Goal: Information Seeking & Learning: Learn about a topic

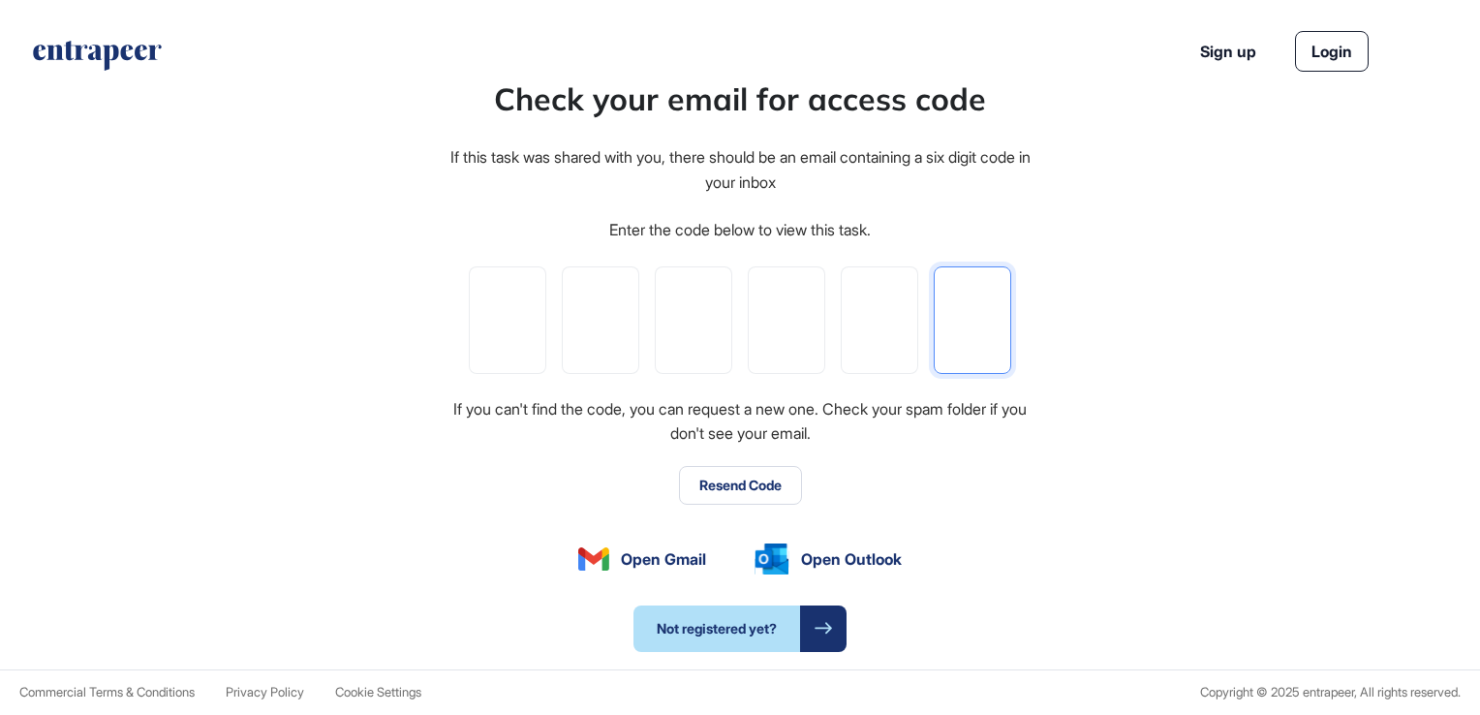
paste input "*"
type input "*"
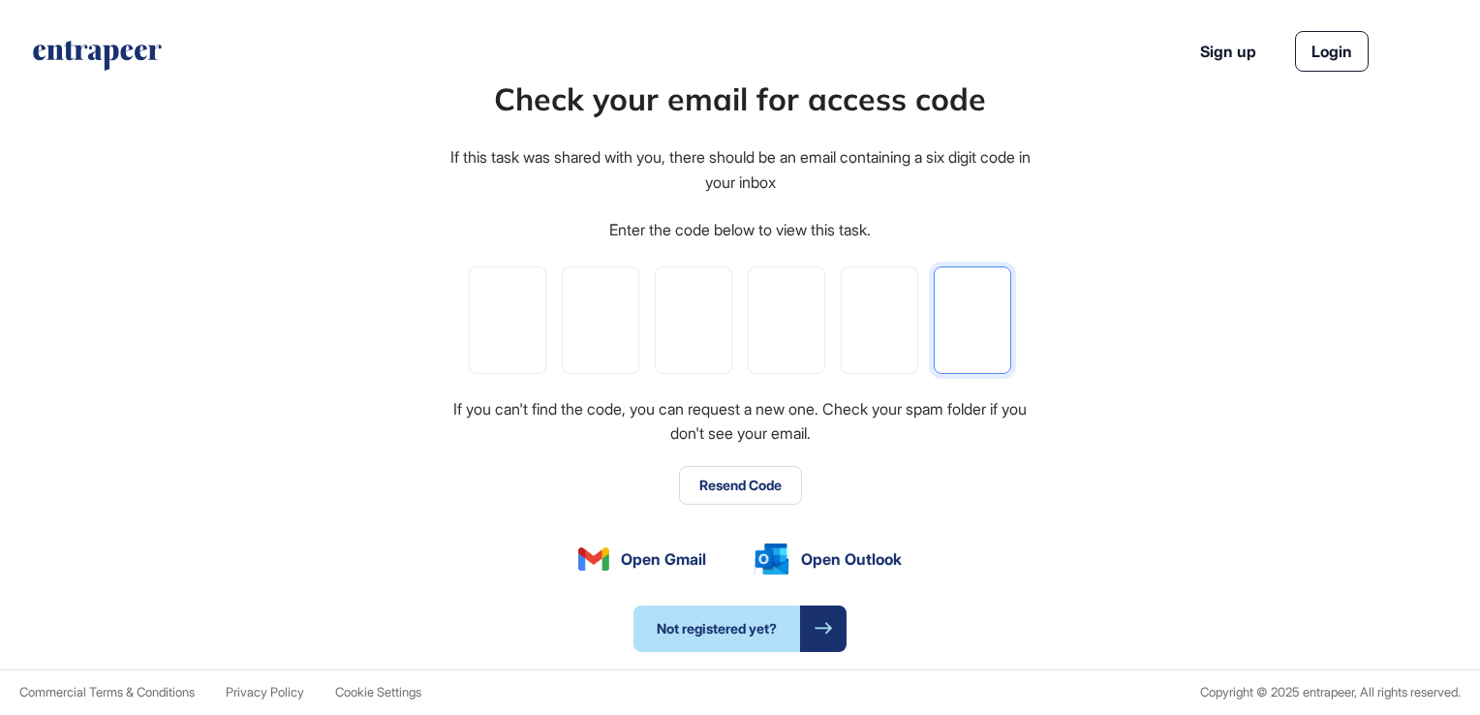
type input "*"
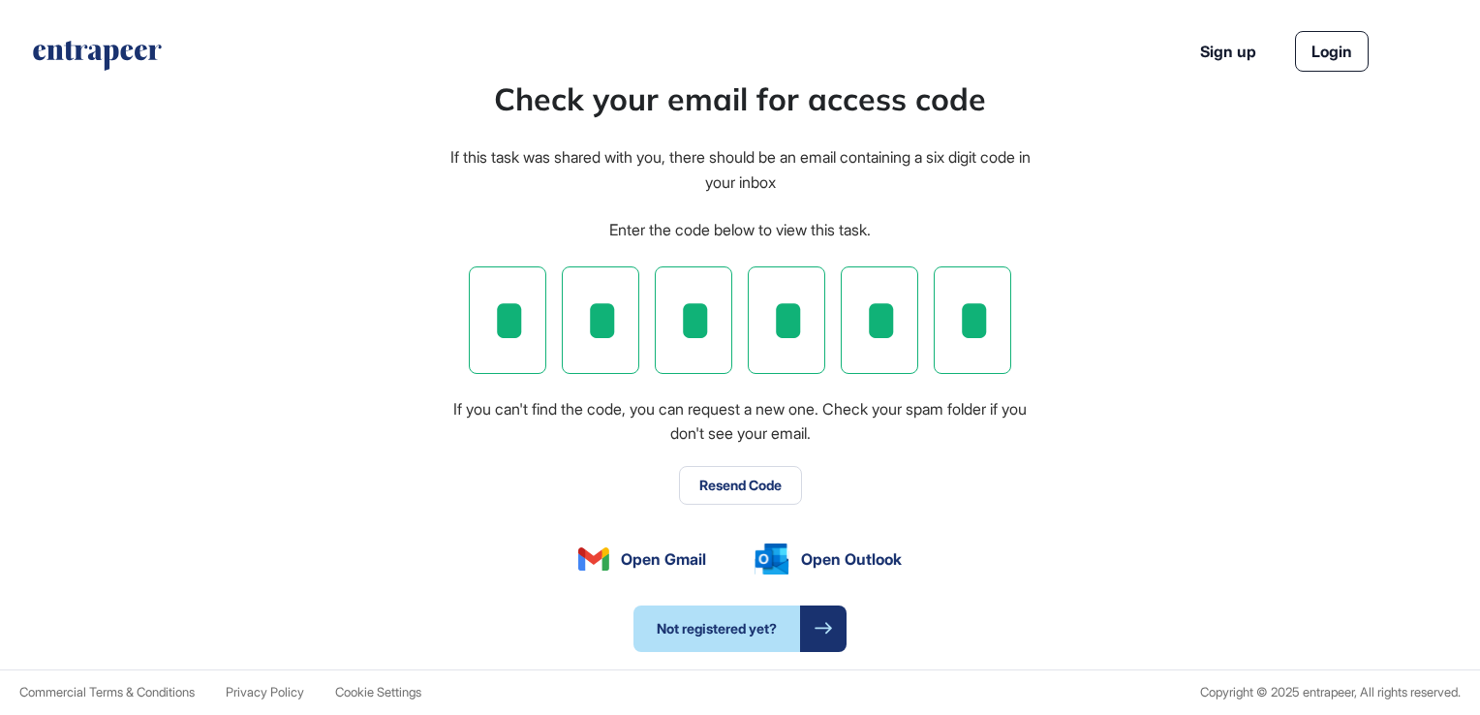
click at [724, 483] on button "Resend Code" at bounding box center [740, 485] width 123 height 39
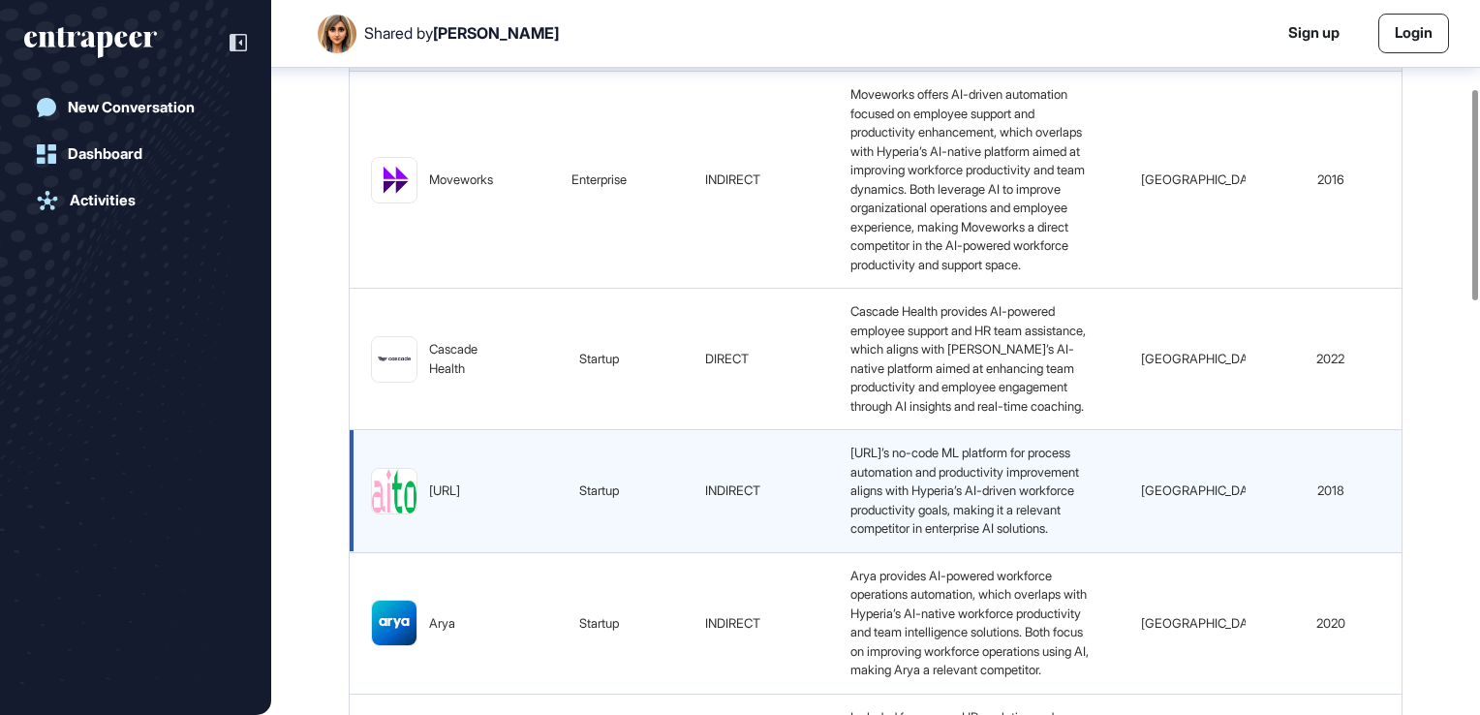
scroll to position [396, 0]
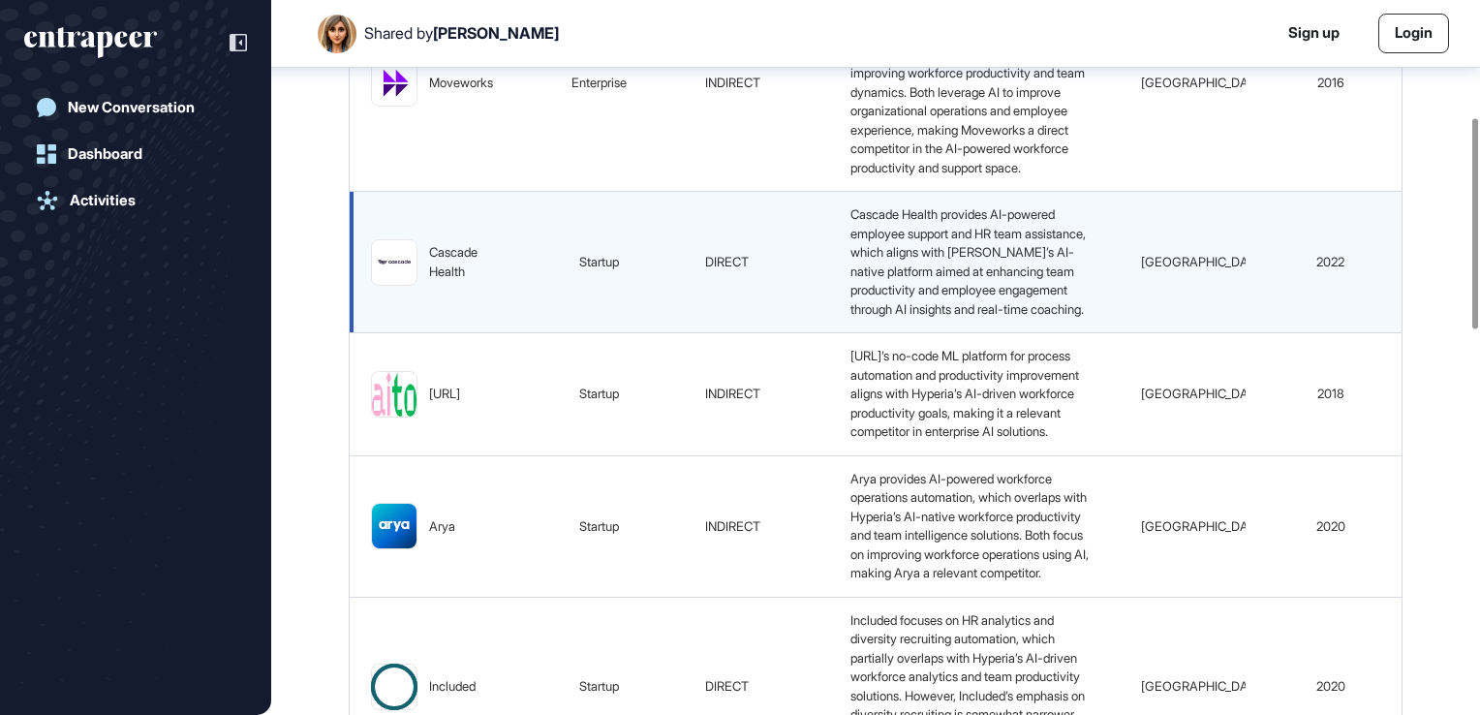
click at [444, 281] on div "Cascade Health" at bounding box center [461, 262] width 64 height 38
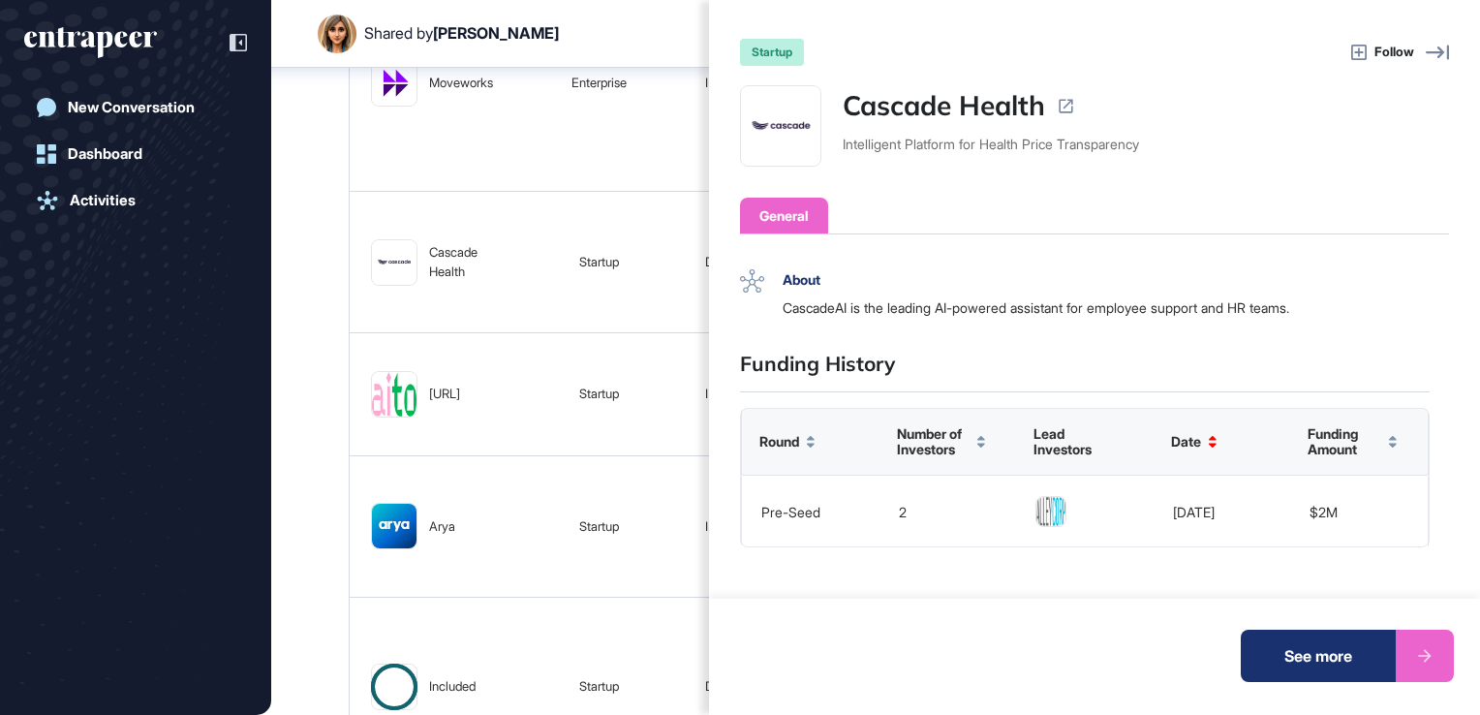
scroll to position [143, 0]
click at [787, 210] on div "General" at bounding box center [783, 215] width 49 height 20
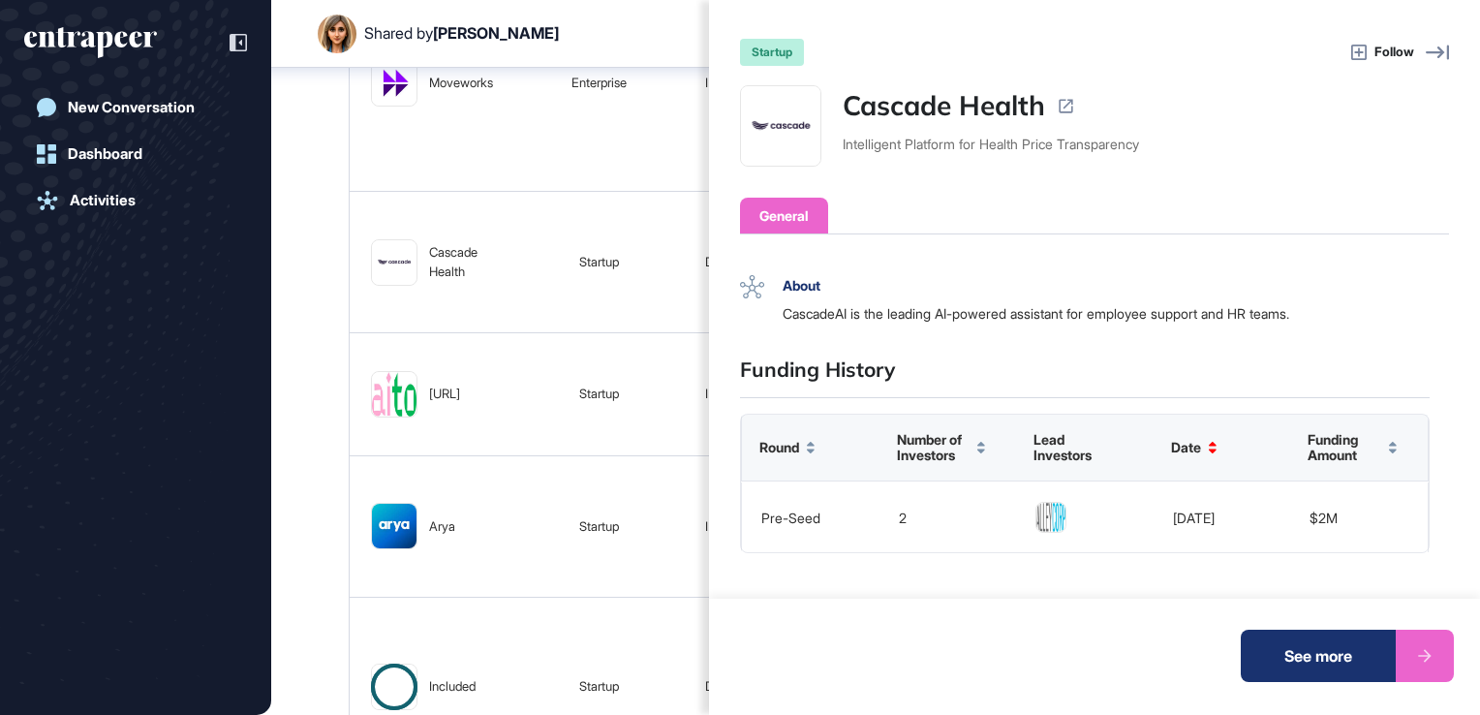
click at [774, 54] on div "startup" at bounding box center [772, 52] width 64 height 27
click at [1294, 658] on div "See more" at bounding box center [1317, 655] width 155 height 52
click at [1351, 653] on div "See more" at bounding box center [1317, 655] width 155 height 52
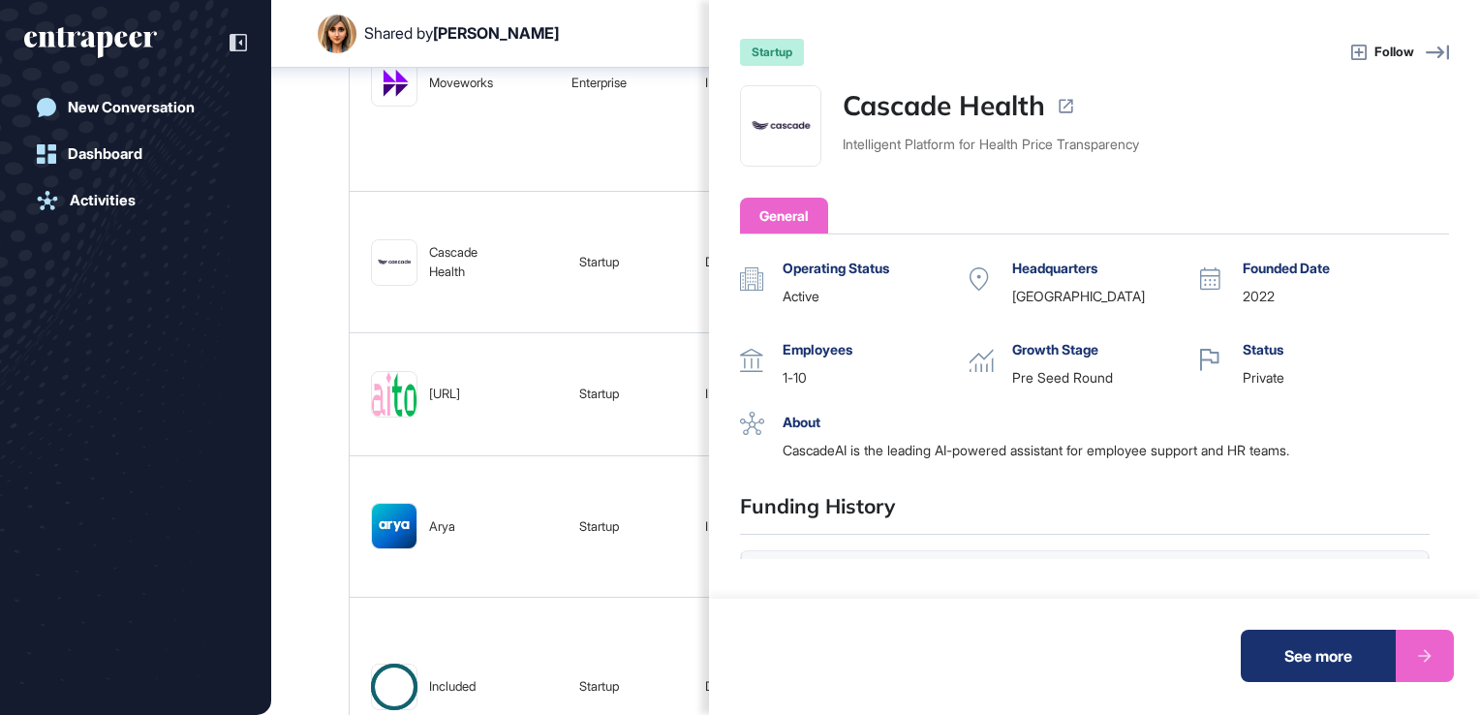
click at [1314, 664] on div "See more" at bounding box center [1317, 655] width 155 height 52
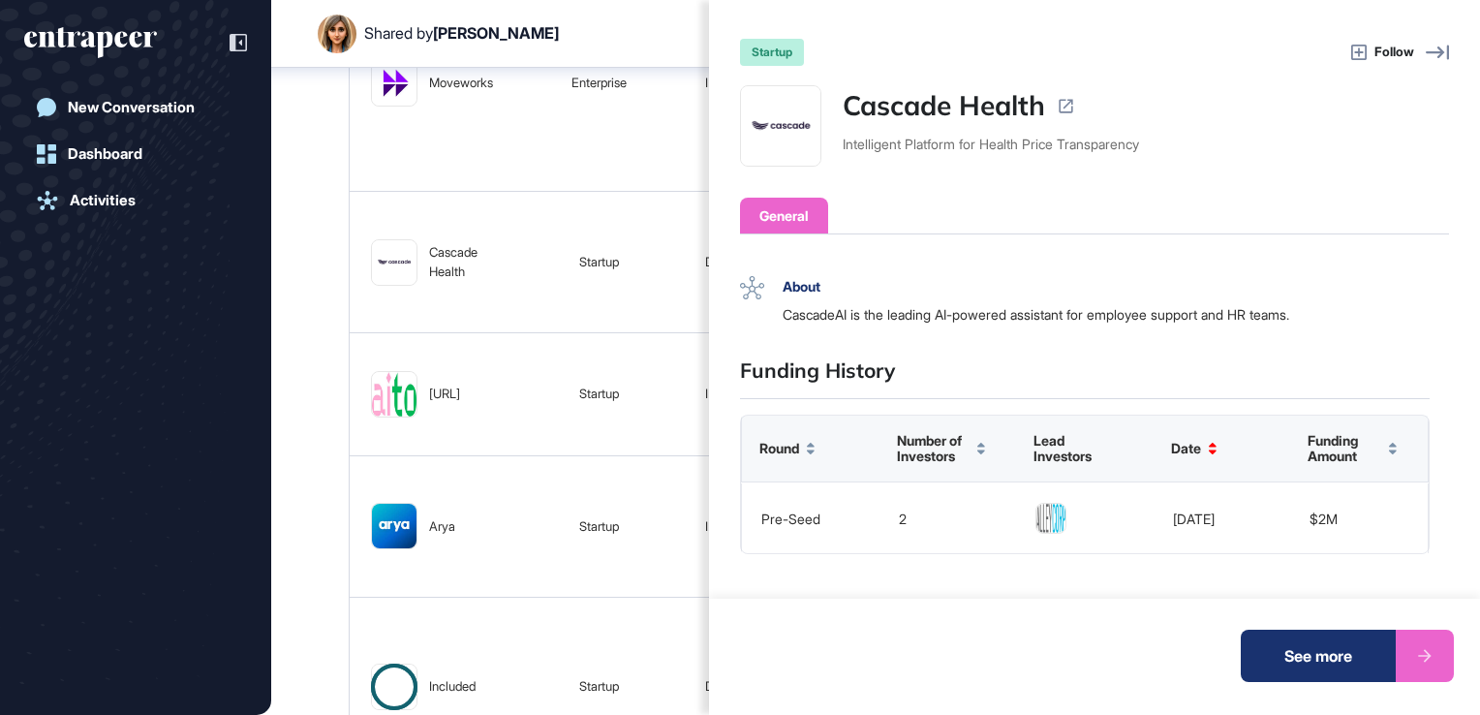
click at [842, 320] on div "CascadeAI is the leading AI-powered assistant for employee support and HR teams." at bounding box center [1105, 314] width 647 height 20
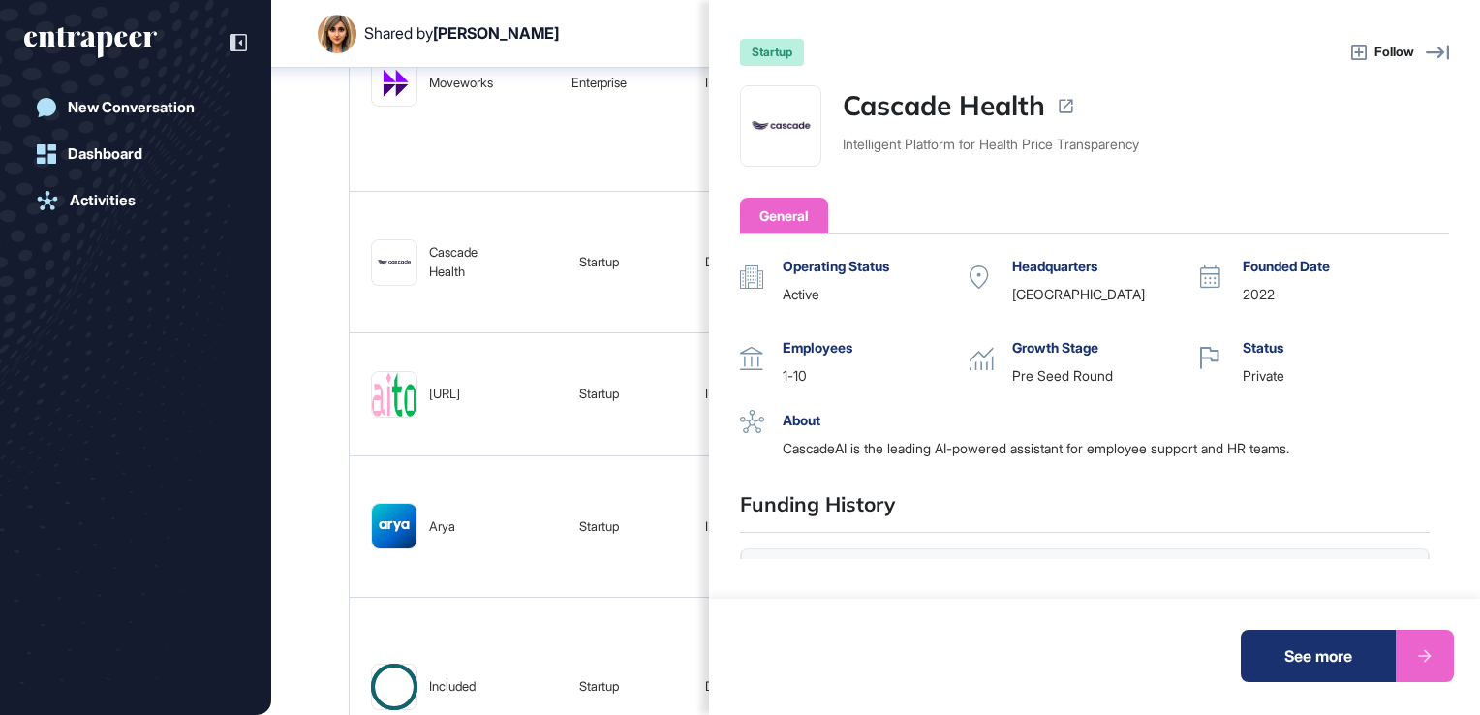
scroll to position [0, 0]
click at [933, 109] on link "Cascade Health" at bounding box center [943, 105] width 202 height 41
click at [988, 505] on div "Funding History" at bounding box center [1084, 513] width 689 height 44
click at [328, 419] on div "startup Follow Cascade Health Intelligent Platform for Health Price Transparenc…" at bounding box center [740, 357] width 1480 height 715
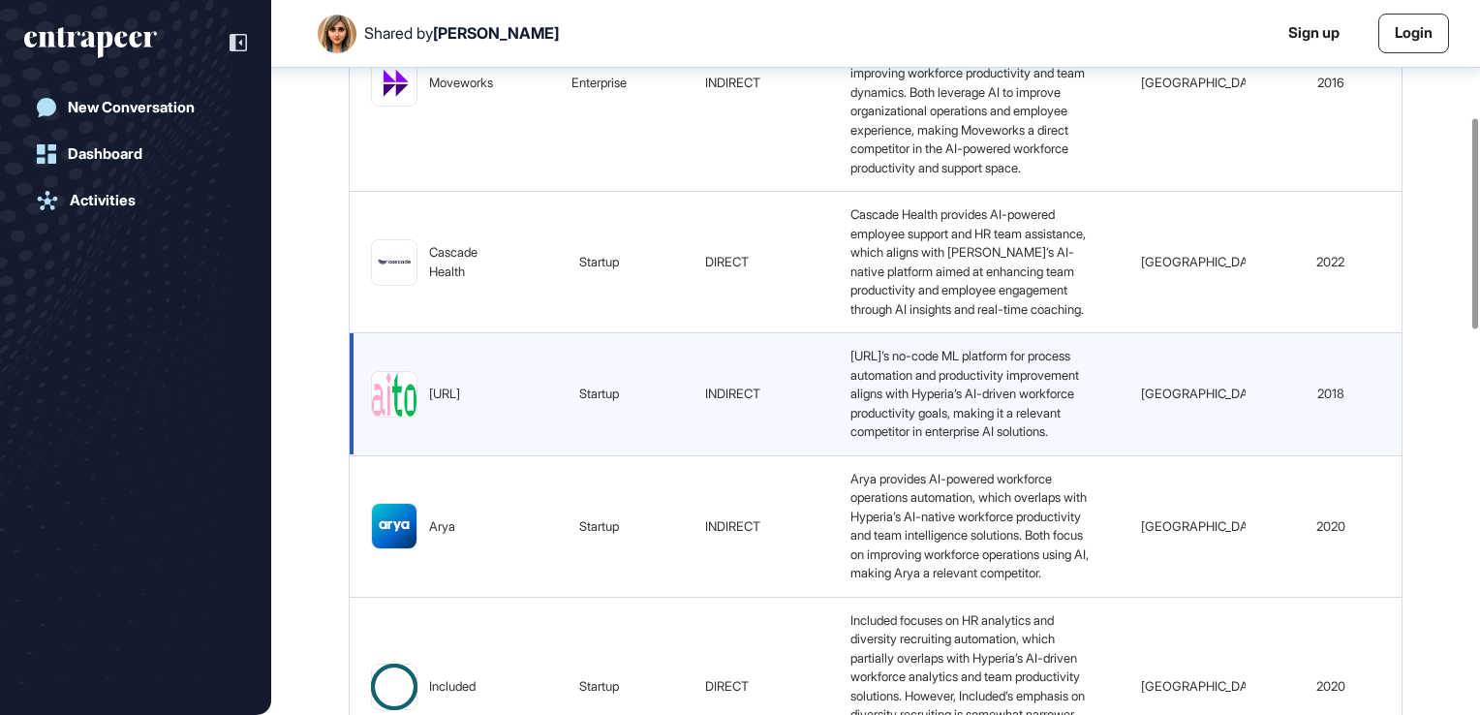
click at [449, 404] on div "[URL]" at bounding box center [444, 393] width 31 height 19
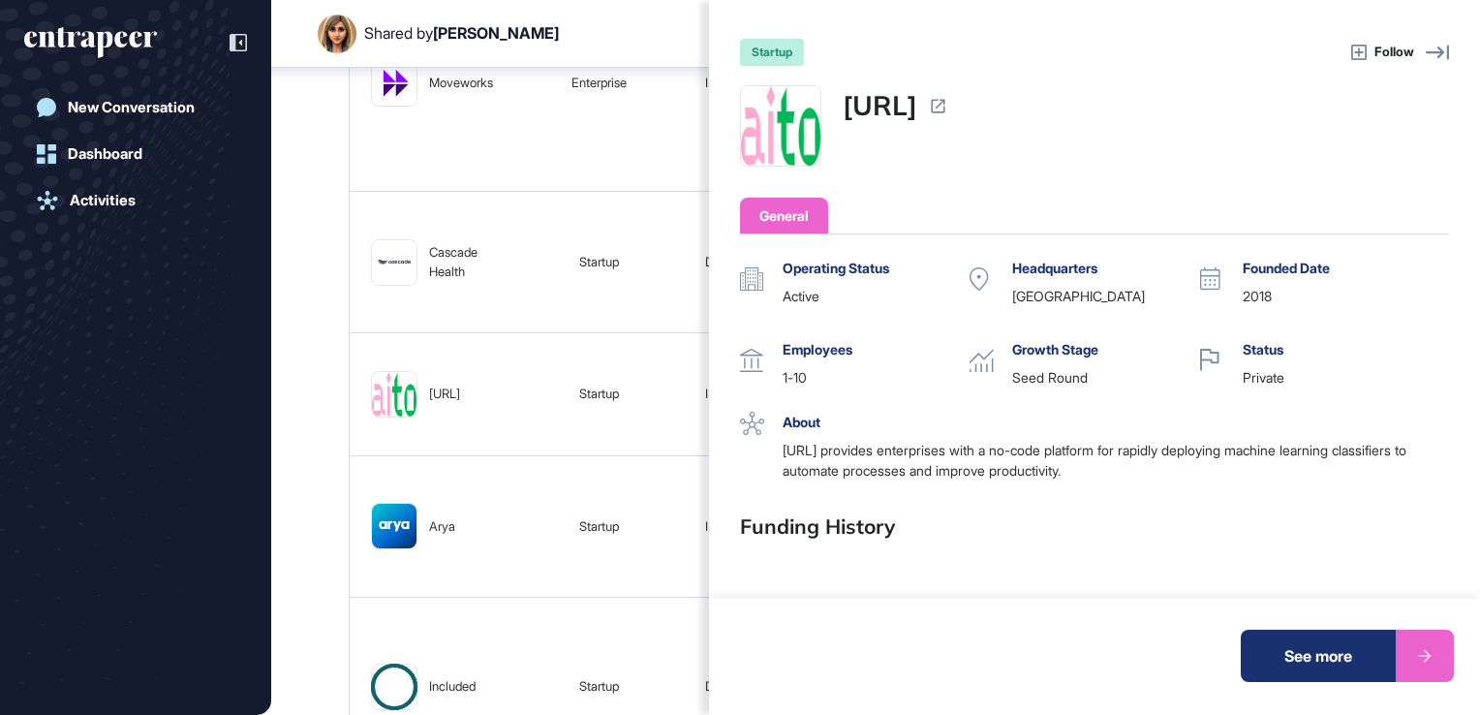
click at [944, 105] on icon at bounding box center [938, 107] width 14 height 14
click at [890, 110] on link "aito.ai" at bounding box center [879, 105] width 75 height 41
click at [1308, 661] on div "See more" at bounding box center [1317, 655] width 155 height 52
click at [397, 283] on div "startup Follow aito.ai General Operating Status active Headquarters Finland Fou…" at bounding box center [740, 357] width 1480 height 715
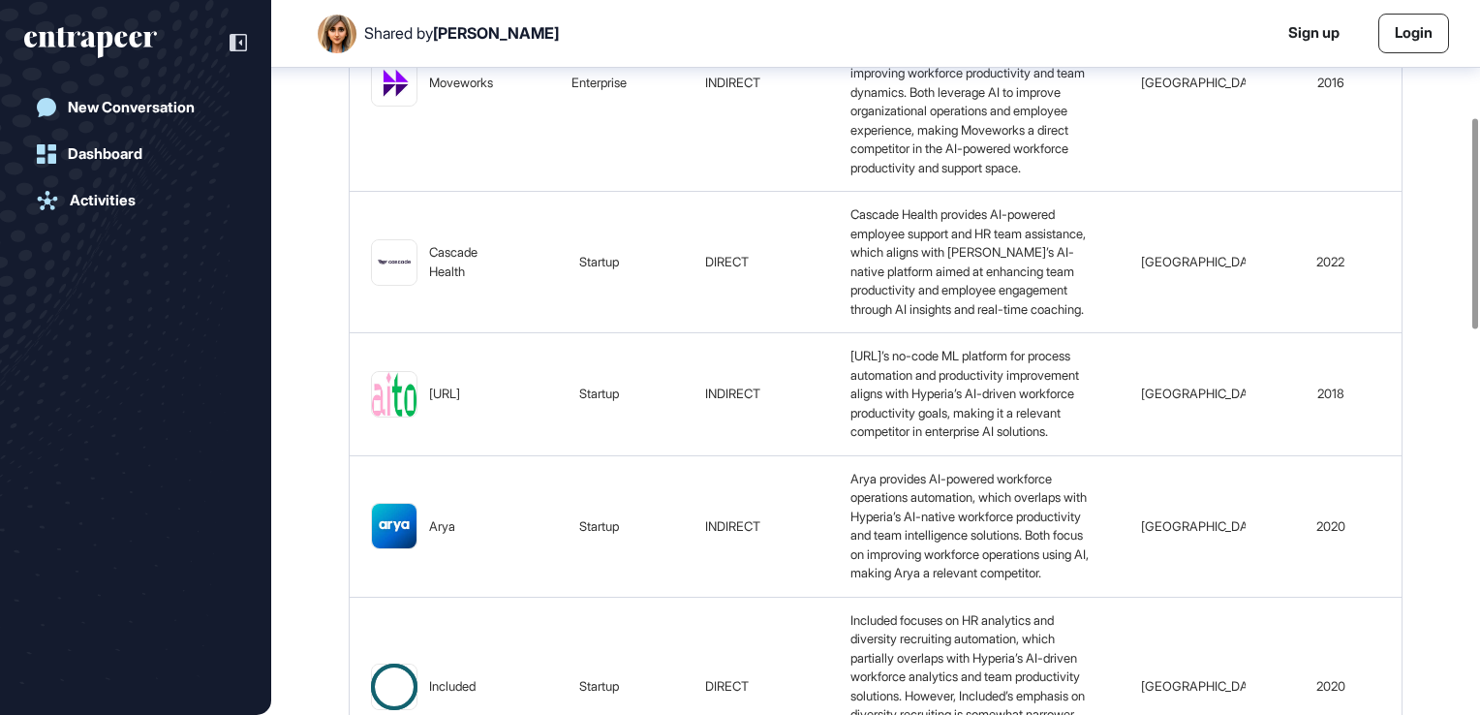
click at [397, 269] on img at bounding box center [394, 262] width 45 height 15
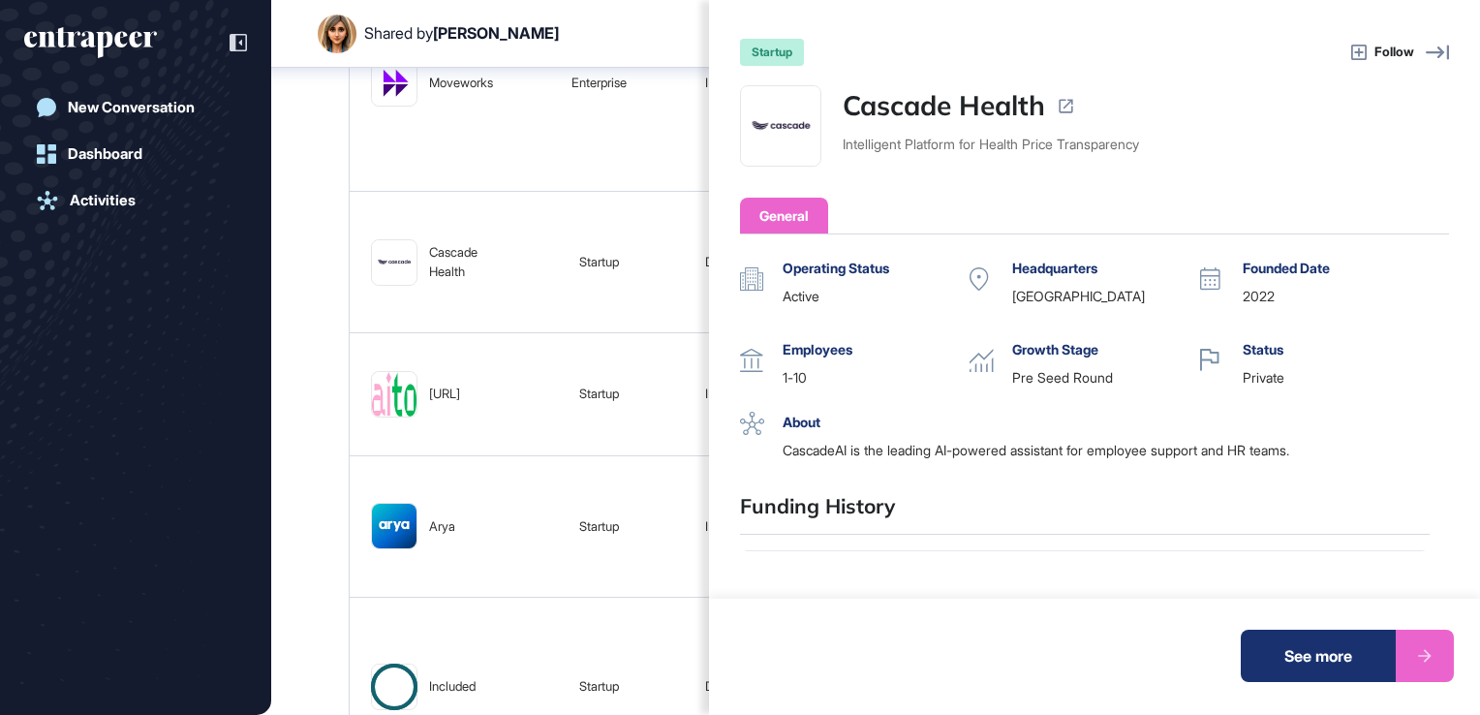
click at [1321, 664] on div "See more" at bounding box center [1317, 655] width 155 height 52
click at [589, 316] on div "startup Follow Cascade Health Intelligent Platform for Health Price Transparenc…" at bounding box center [740, 357] width 1480 height 715
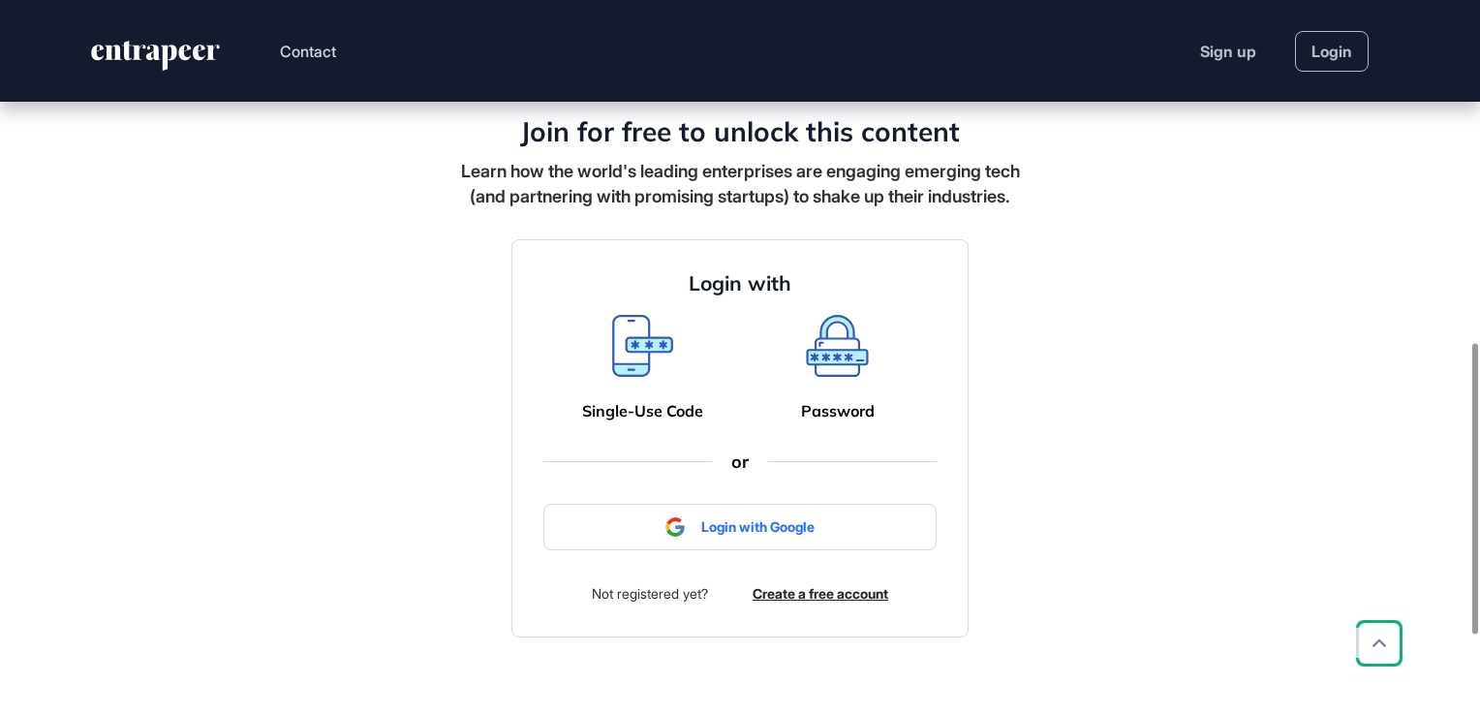
scroll to position [838, 0]
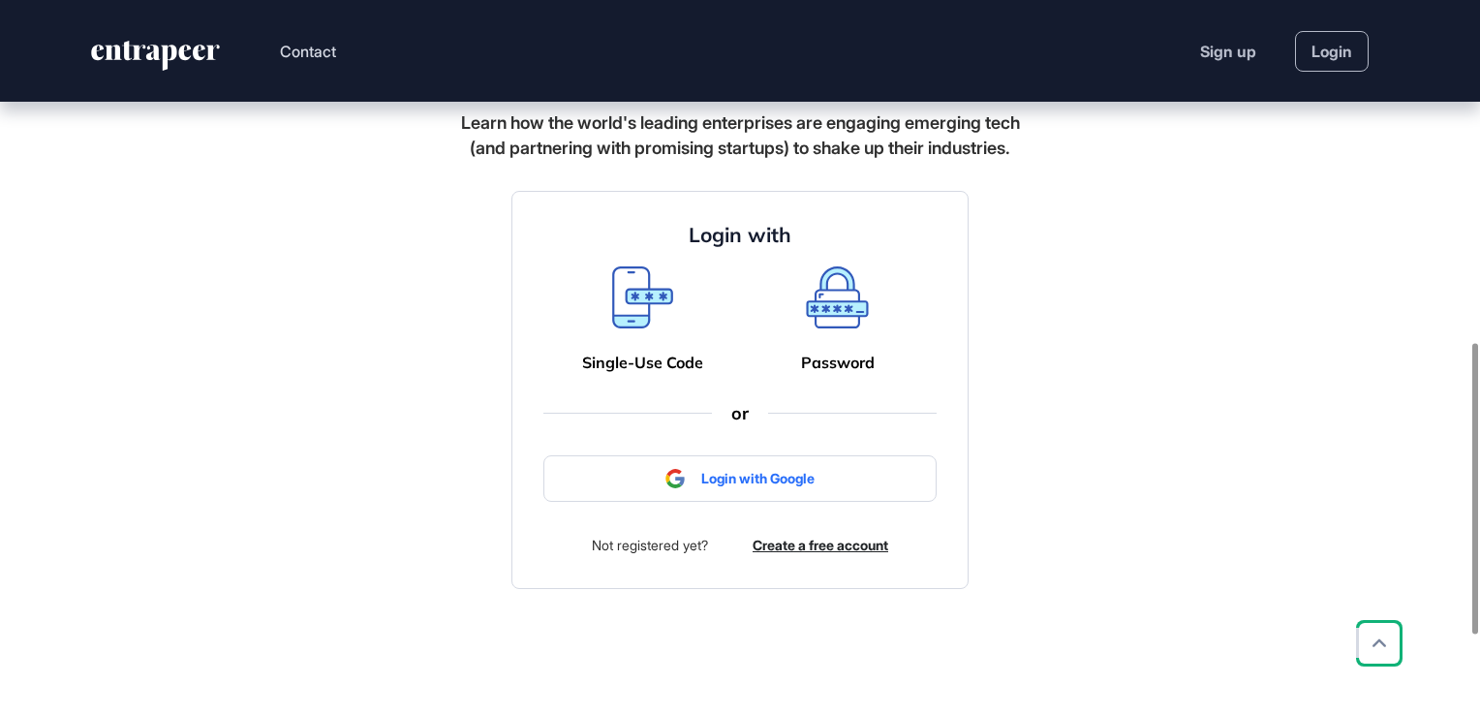
click at [625, 328] on icon at bounding box center [642, 297] width 61 height 62
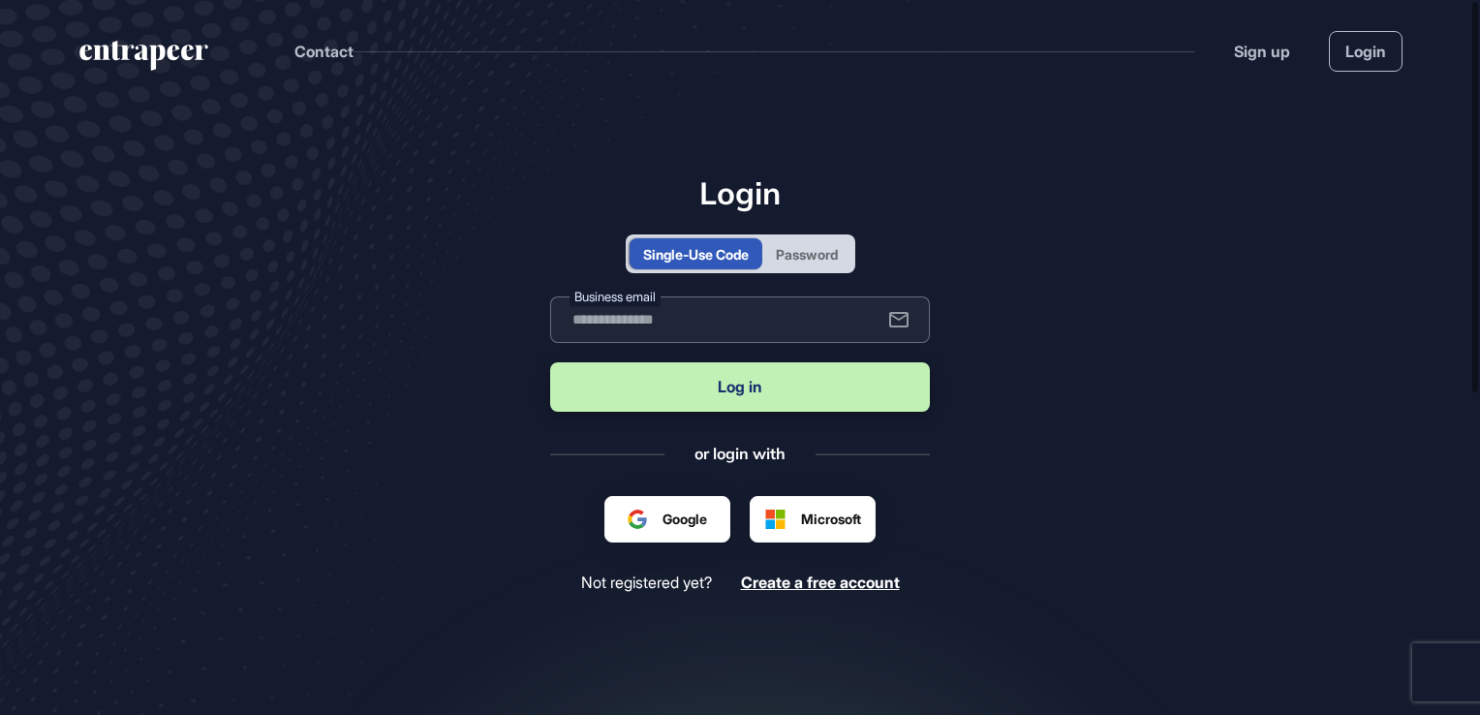
click at [665, 327] on input "text" at bounding box center [740, 319] width 380 height 46
type input "**********"
click at [706, 257] on div "Single-Use Code" at bounding box center [696, 254] width 106 height 20
click at [751, 393] on button "Log in" at bounding box center [740, 386] width 380 height 49
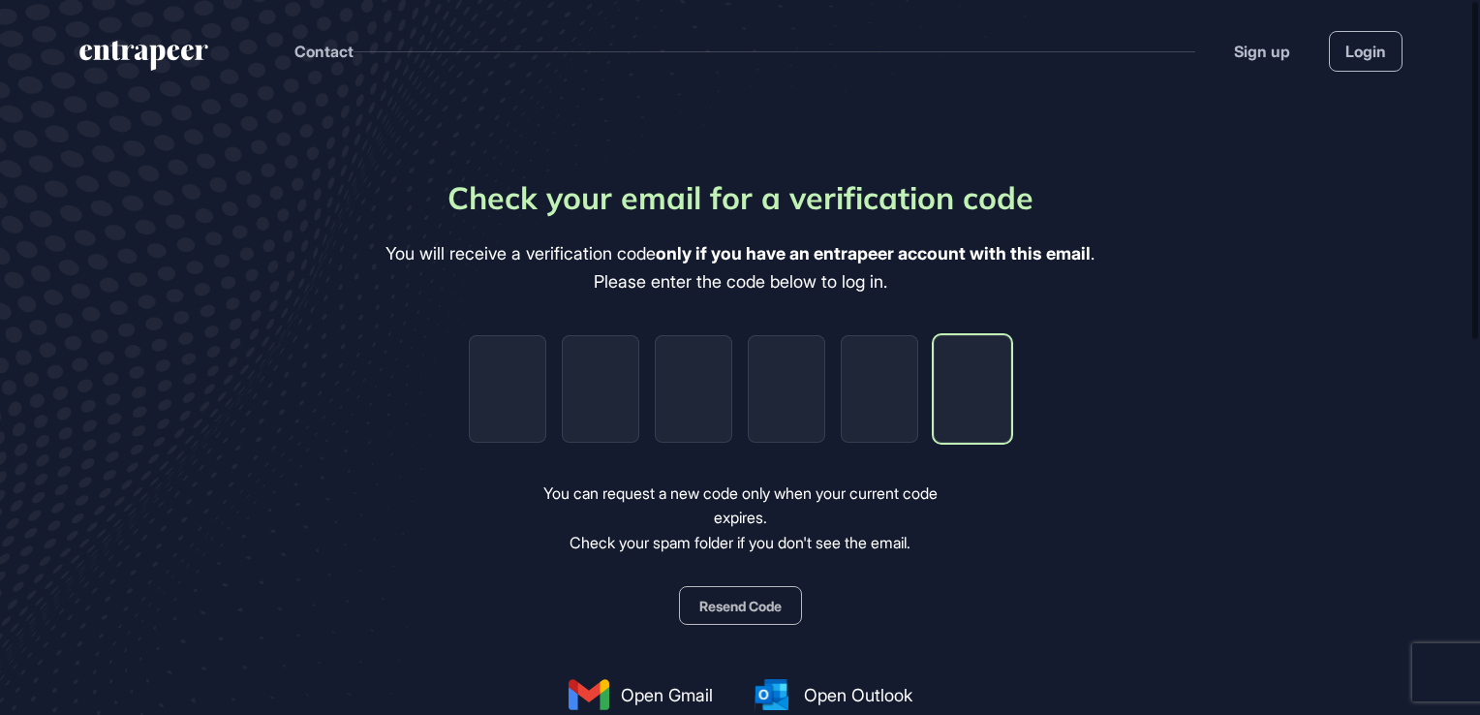
paste input "*"
type input "*"
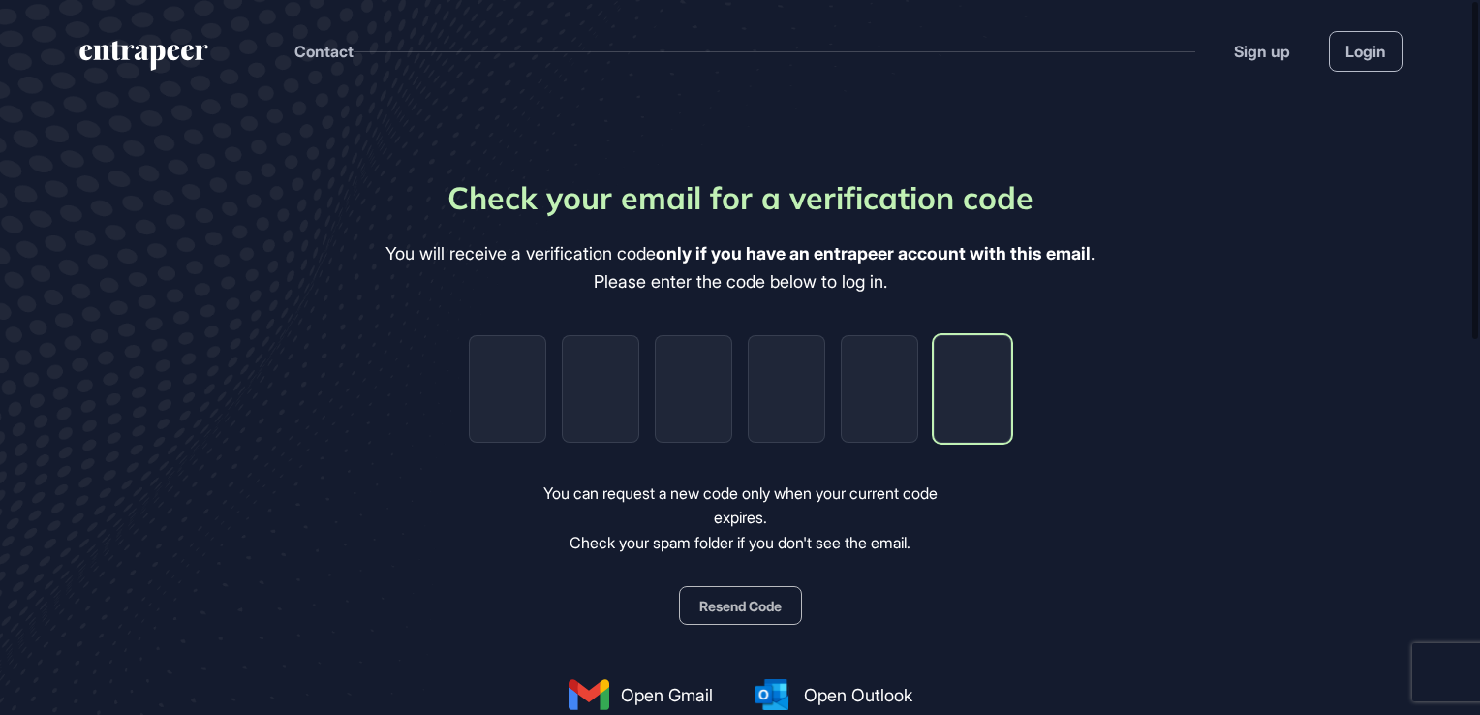
type input "*"
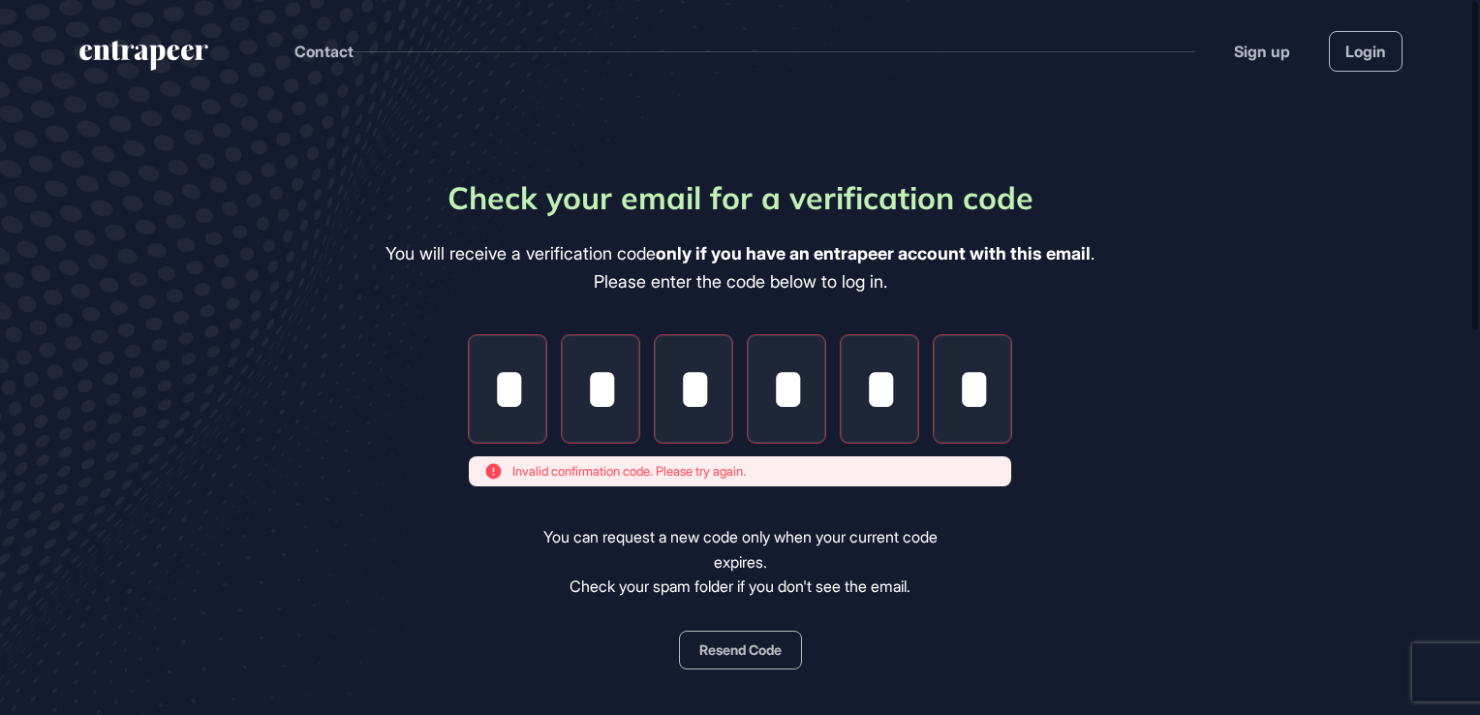
click at [1113, 468] on main "Check your email for a verification code You will receive a verification code o…" at bounding box center [740, 592] width 1480 height 980
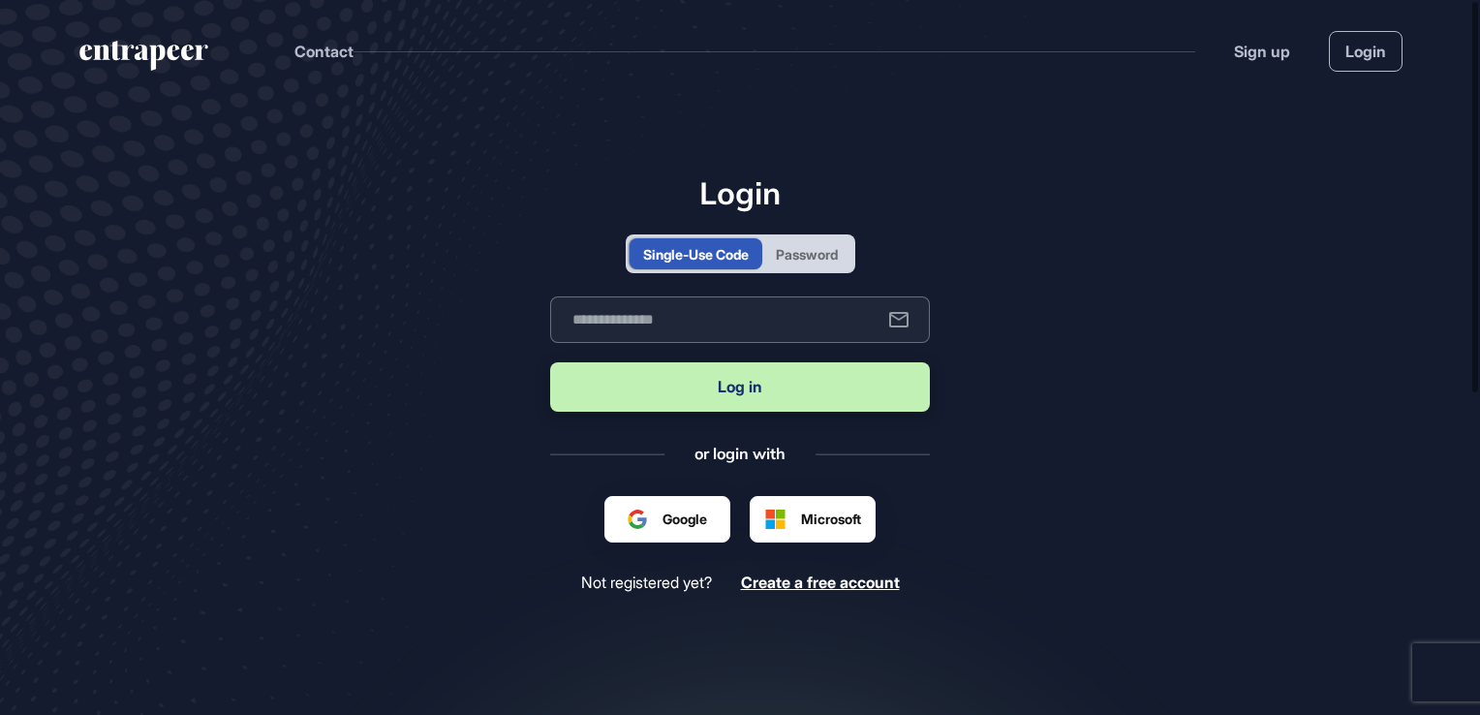
click at [640, 300] on div "Business email" at bounding box center [740, 319] width 380 height 46
type input "**********"
click at [730, 392] on button "Log in" at bounding box center [740, 386] width 380 height 49
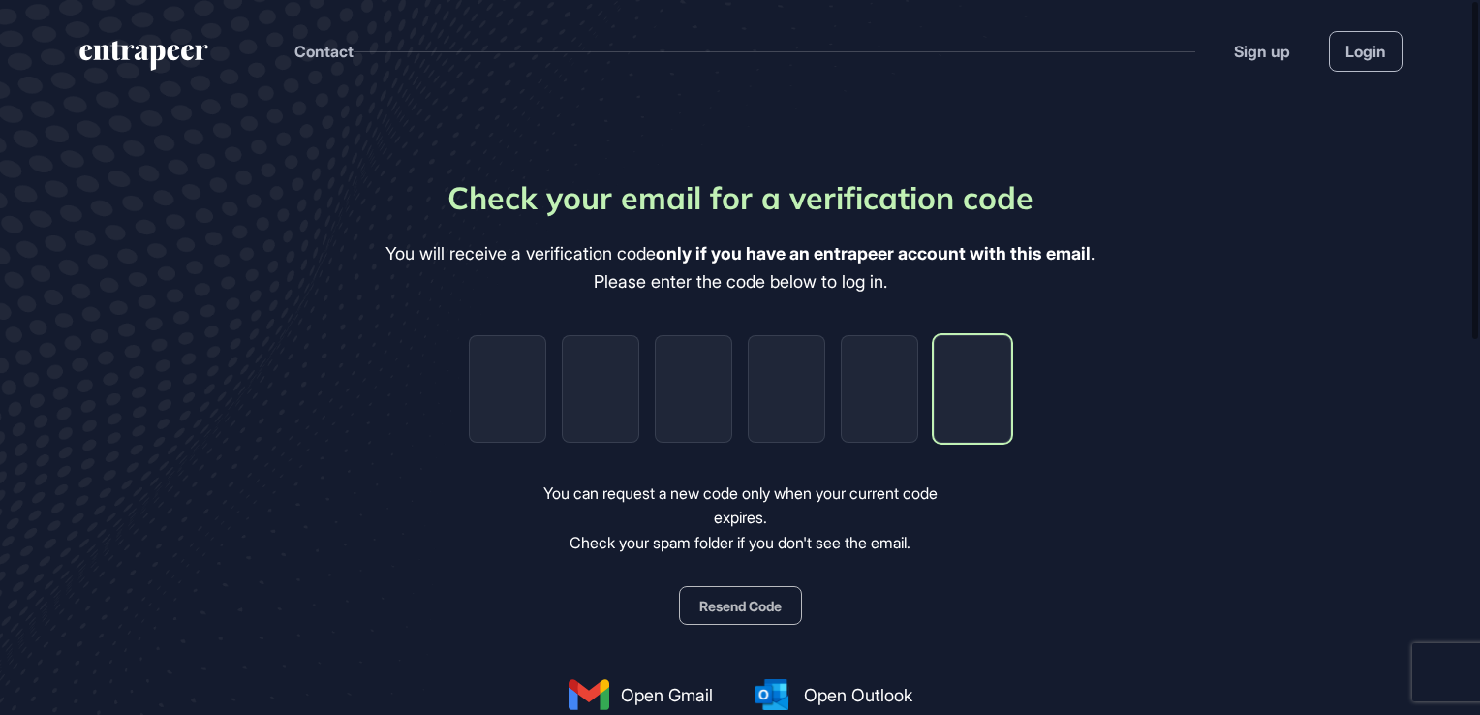
paste input "*"
type input "*"
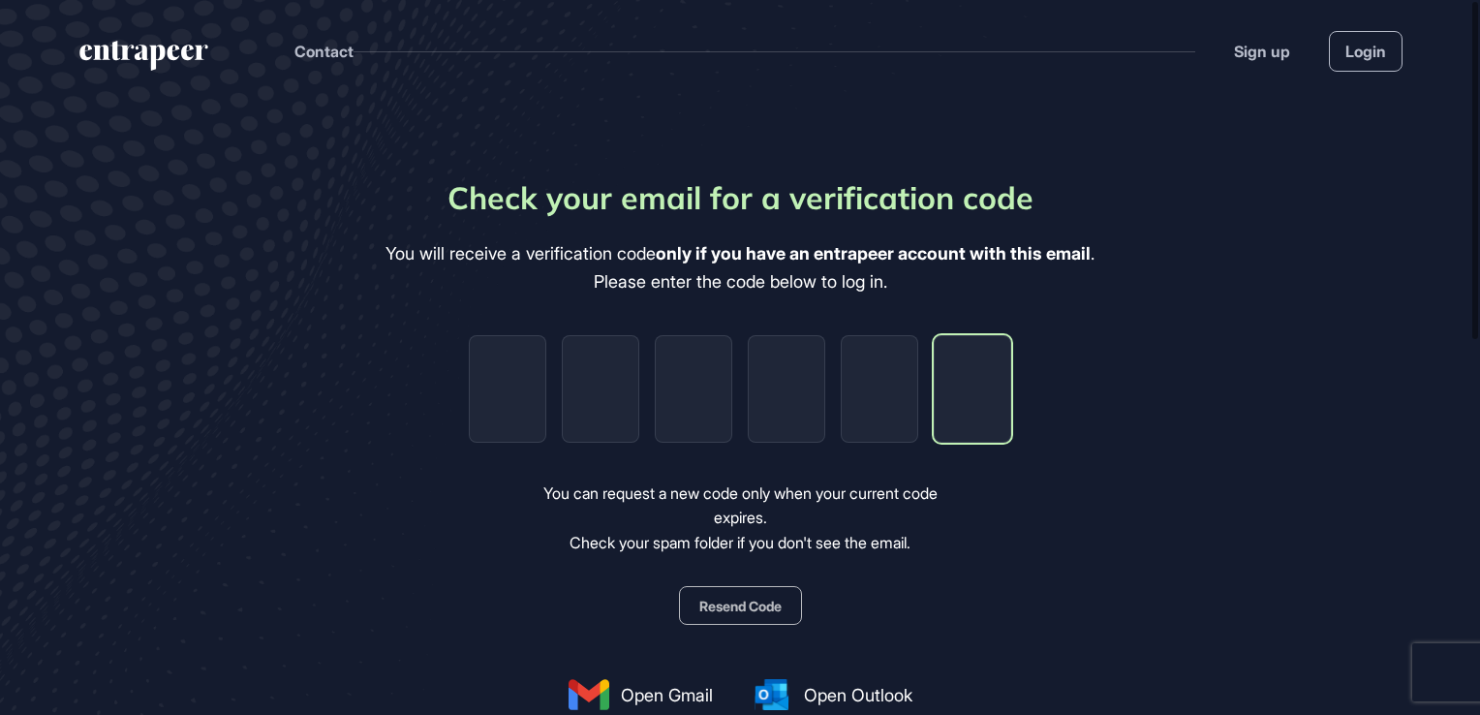
type input "*"
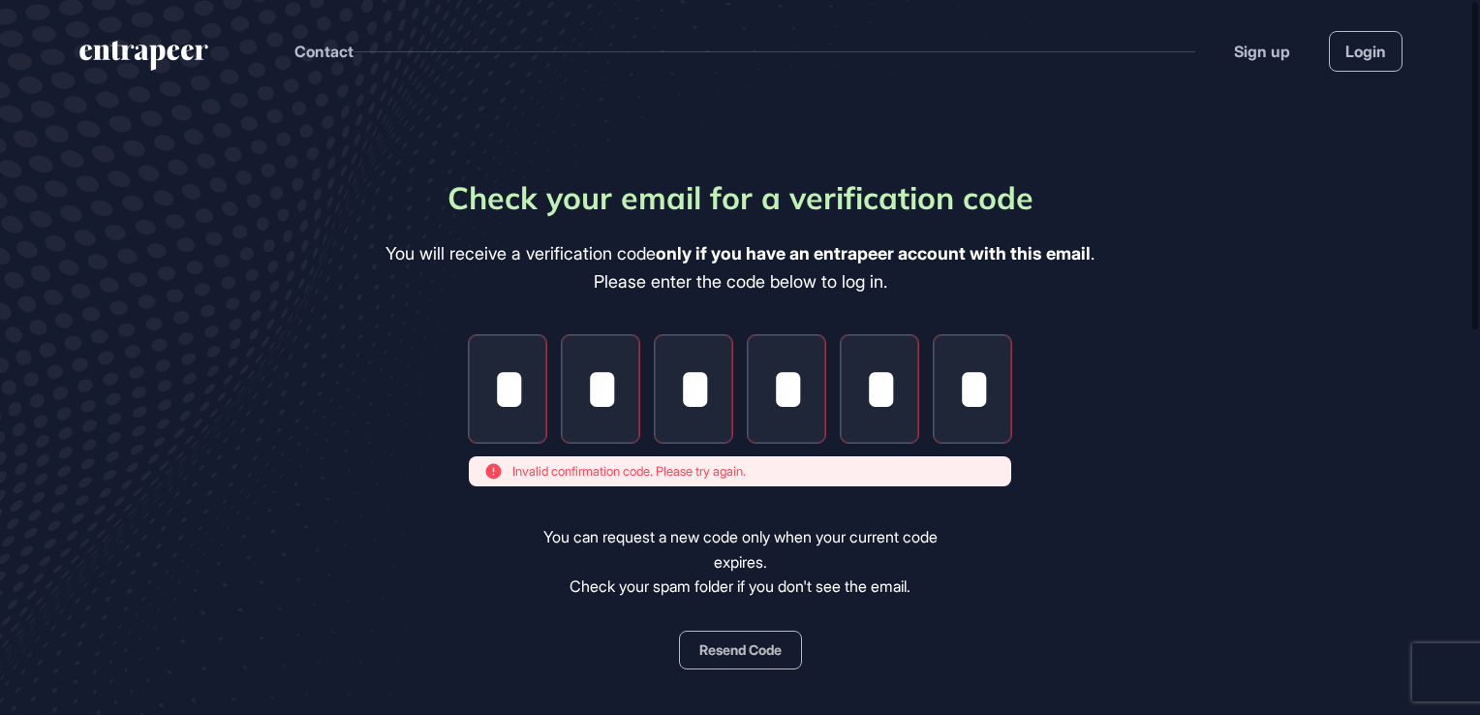
click at [744, 654] on button "Resend Code" at bounding box center [740, 649] width 123 height 39
drag, startPoint x: 987, startPoint y: 401, endPoint x: 504, endPoint y: 415, distance: 483.4
click at [504, 415] on div "* * * * * *" at bounding box center [740, 388] width 542 height 107
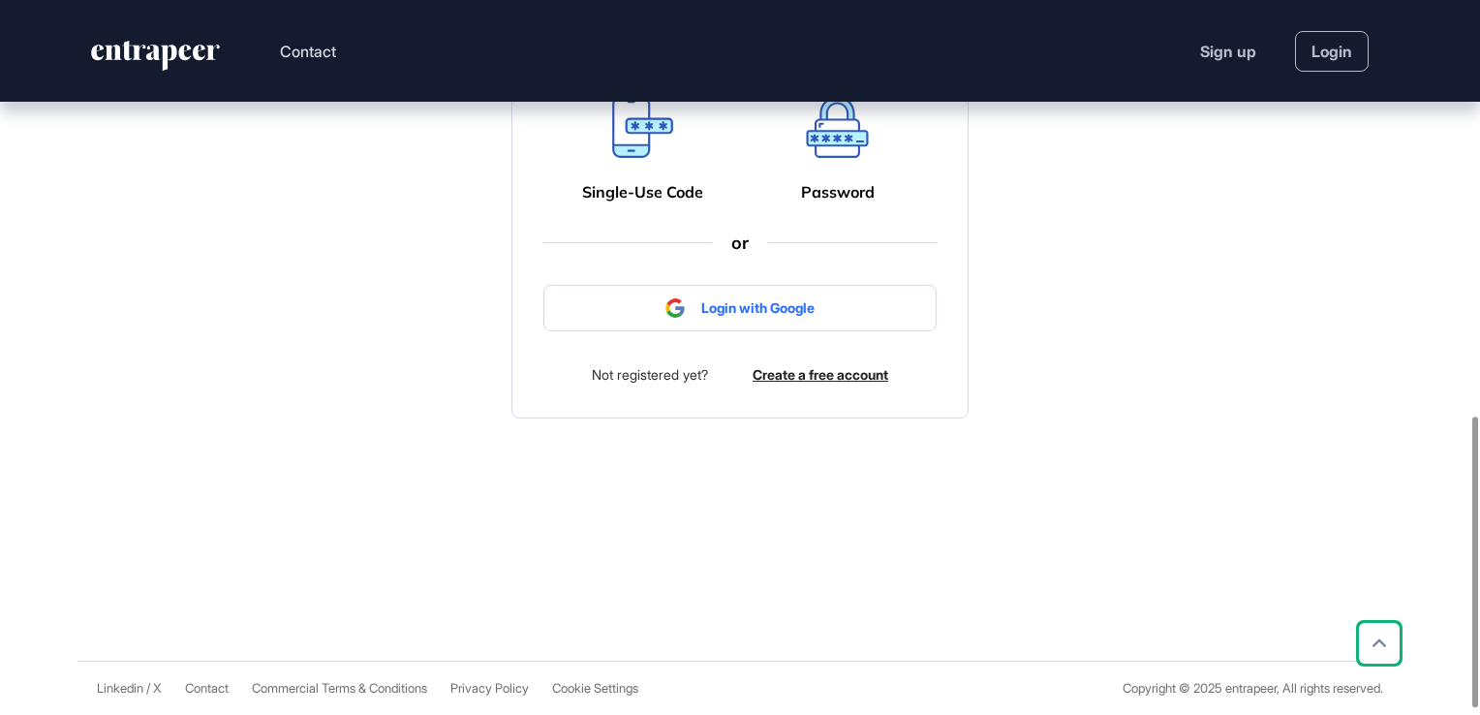
scroll to position [934, 0]
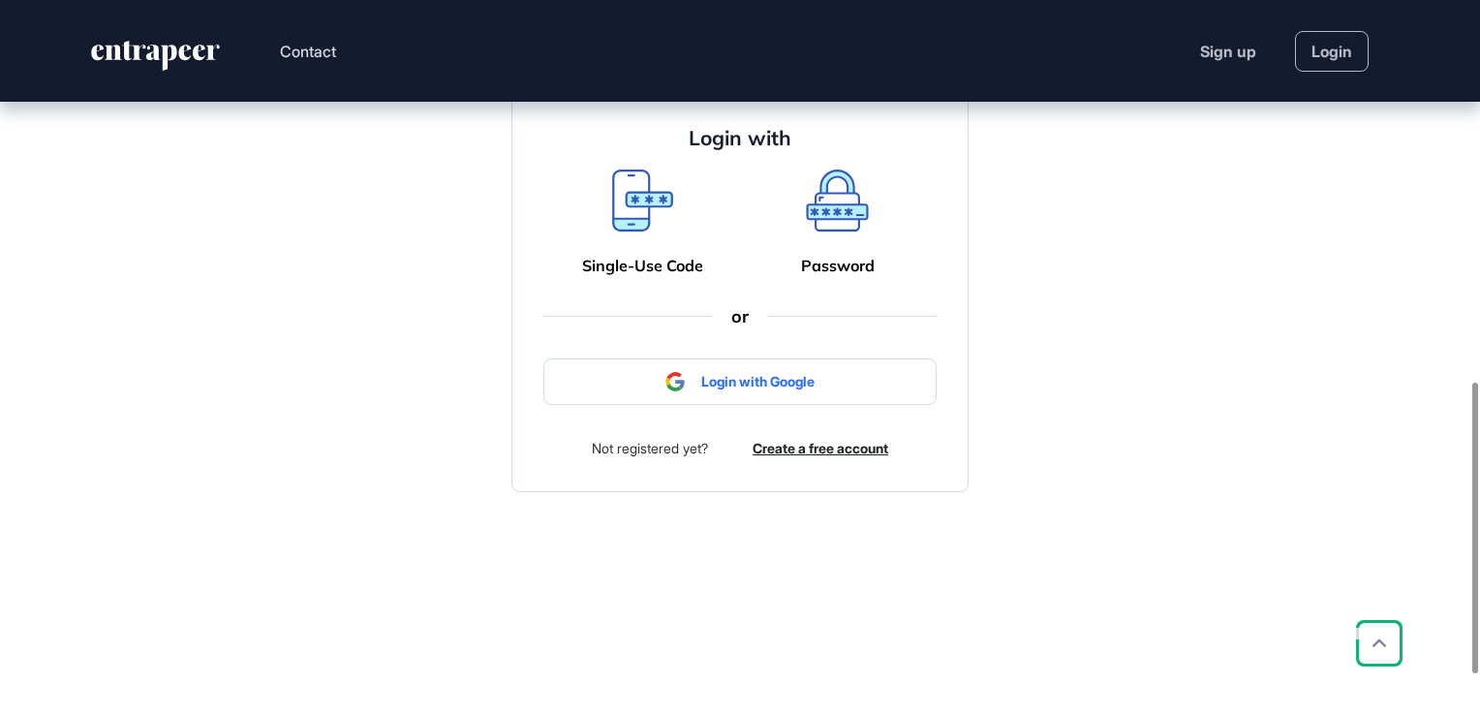
click at [842, 229] on icon at bounding box center [837, 200] width 62 height 62
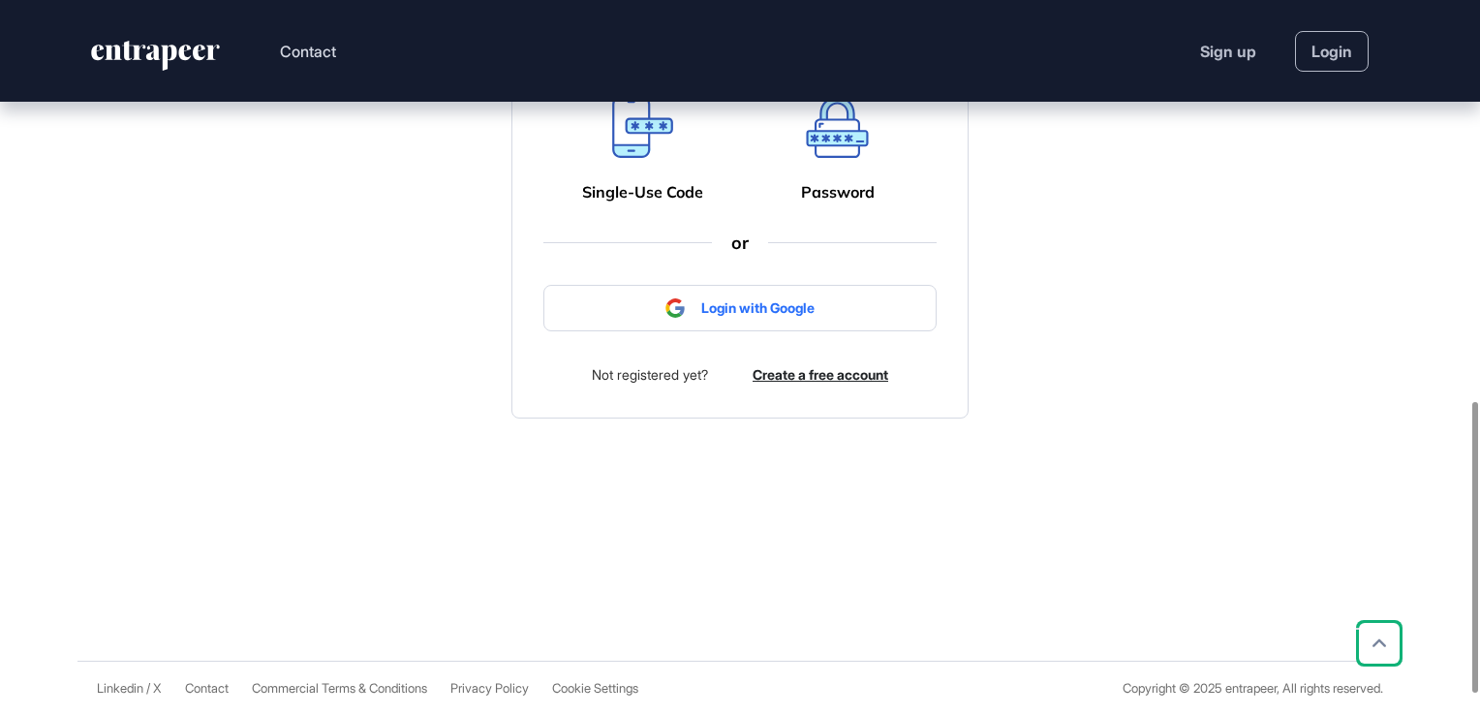
scroll to position [1031, 0]
click at [635, 153] on icon at bounding box center [643, 138] width 54 height 34
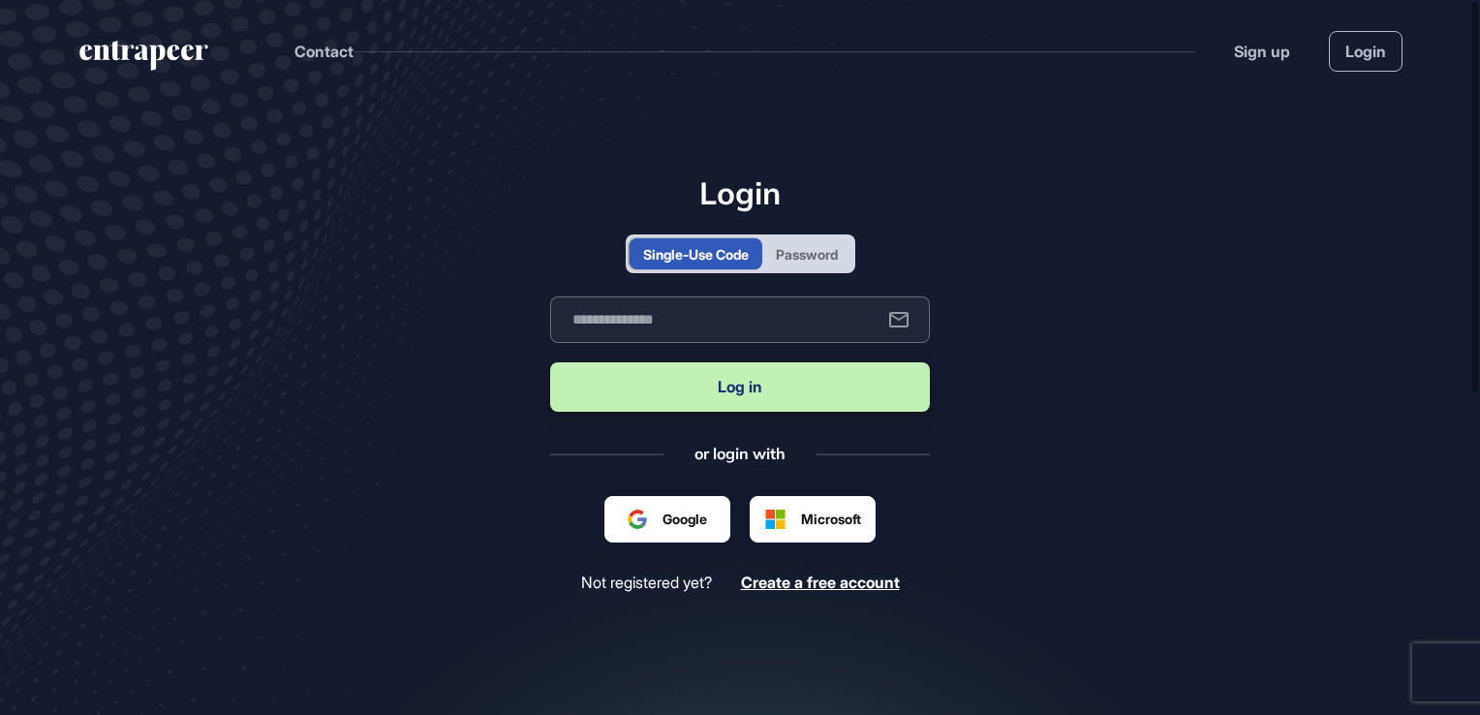
click at [617, 320] on input "text" at bounding box center [740, 319] width 380 height 46
type input "**********"
click at [757, 402] on button "Log in" at bounding box center [740, 386] width 380 height 49
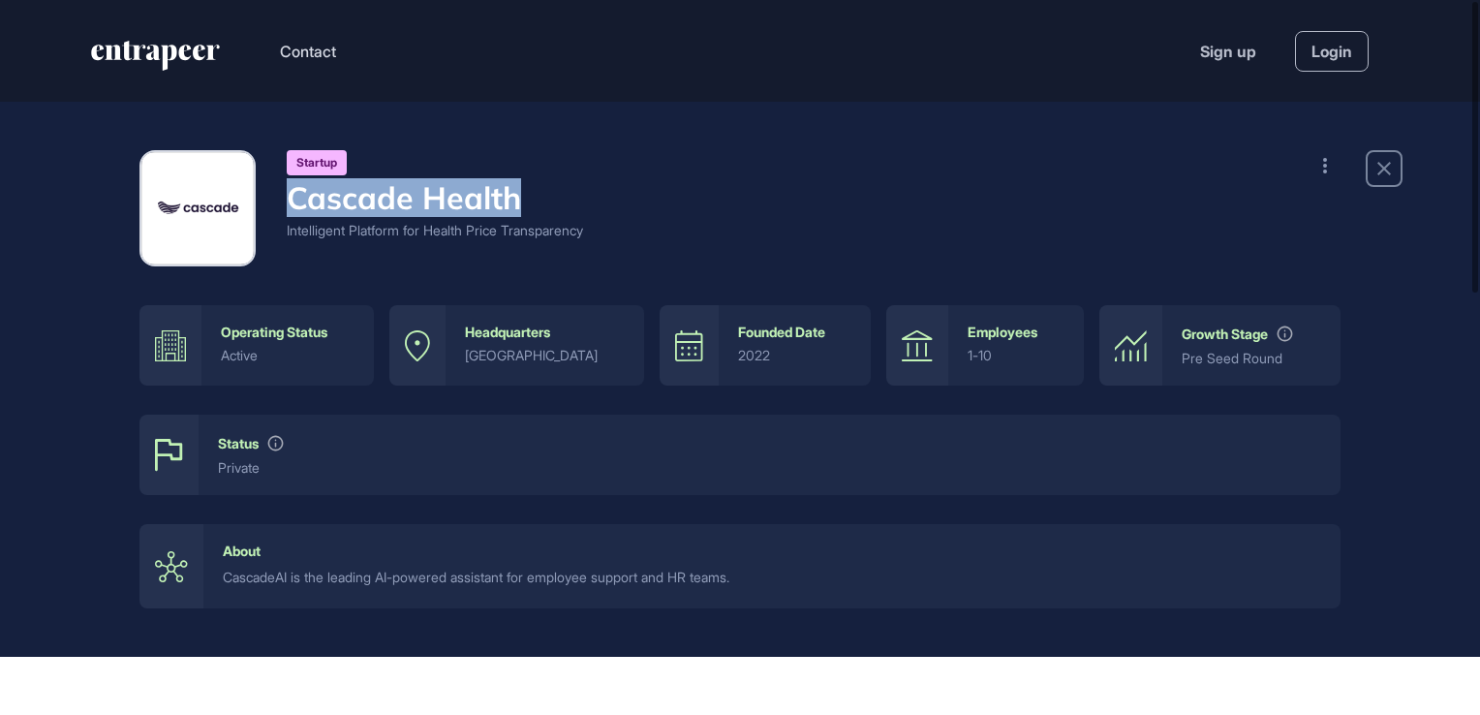
drag, startPoint x: 291, startPoint y: 199, endPoint x: 519, endPoint y: 210, distance: 228.8
click at [519, 210] on h4 "Cascade Health" at bounding box center [435, 197] width 296 height 37
copy h4 "Cascade Health"
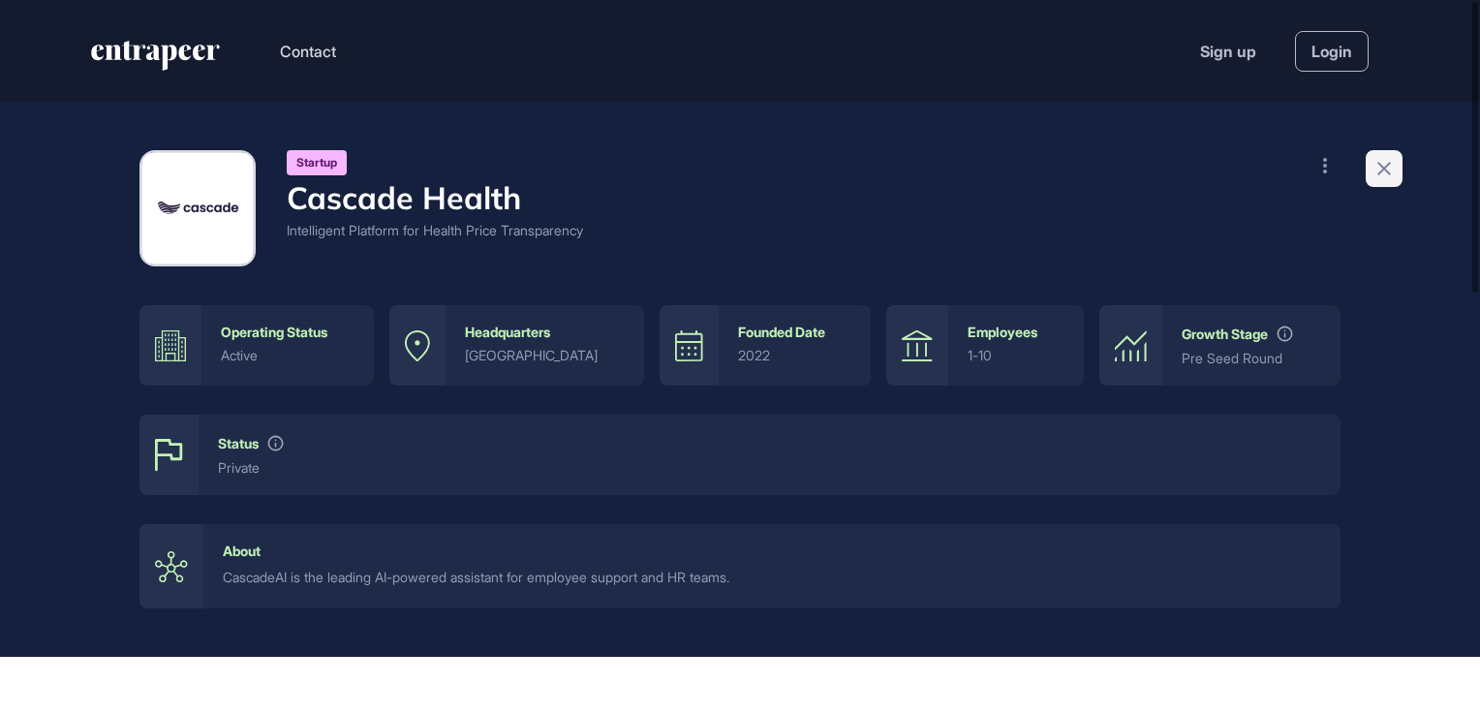
click at [1385, 169] on icon at bounding box center [1384, 169] width 14 height 14
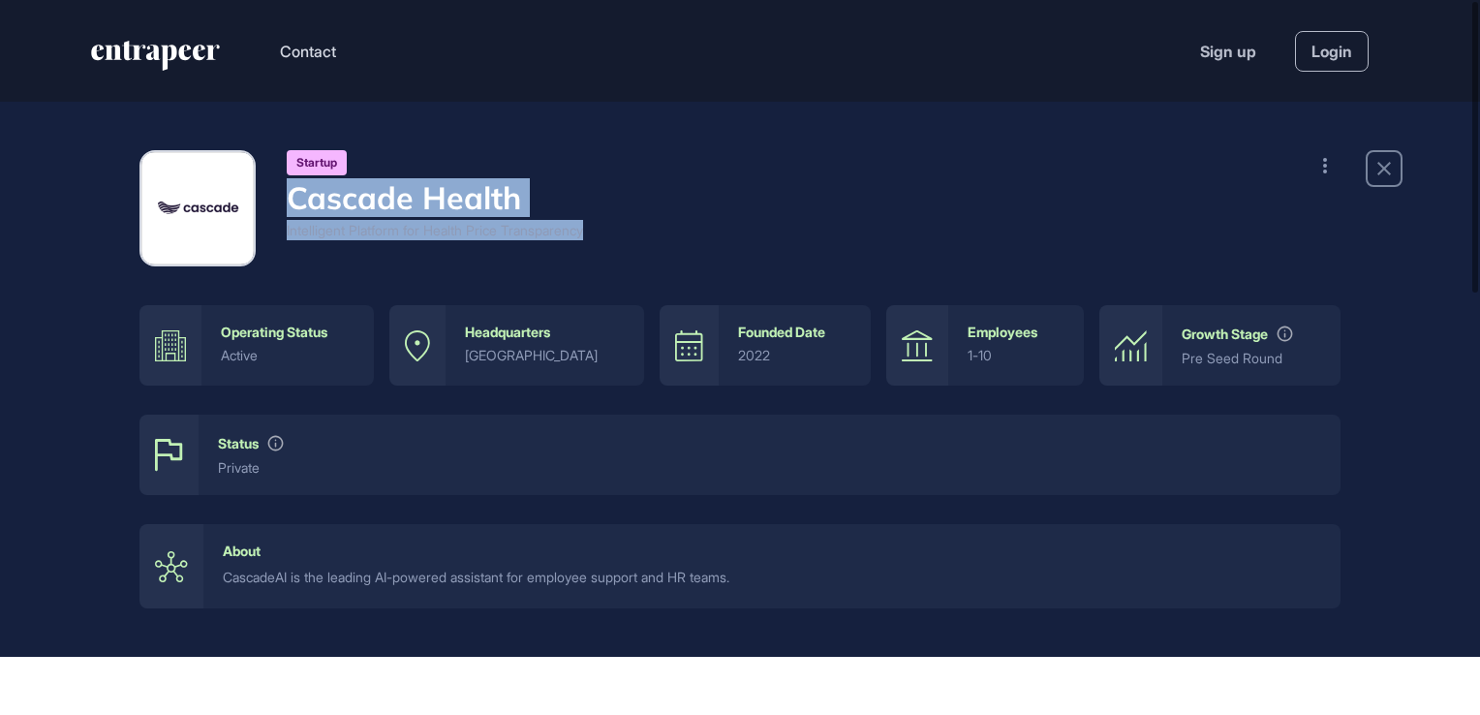
drag, startPoint x: 627, startPoint y: 230, endPoint x: 284, endPoint y: 203, distance: 344.8
click at [284, 203] on div "Startup Cascade Health Intelligent Platform for Health Price Transparency" at bounding box center [739, 208] width 1201 height 116
copy div "Cascade Health Intelligent Platform for Health Price Transparency"
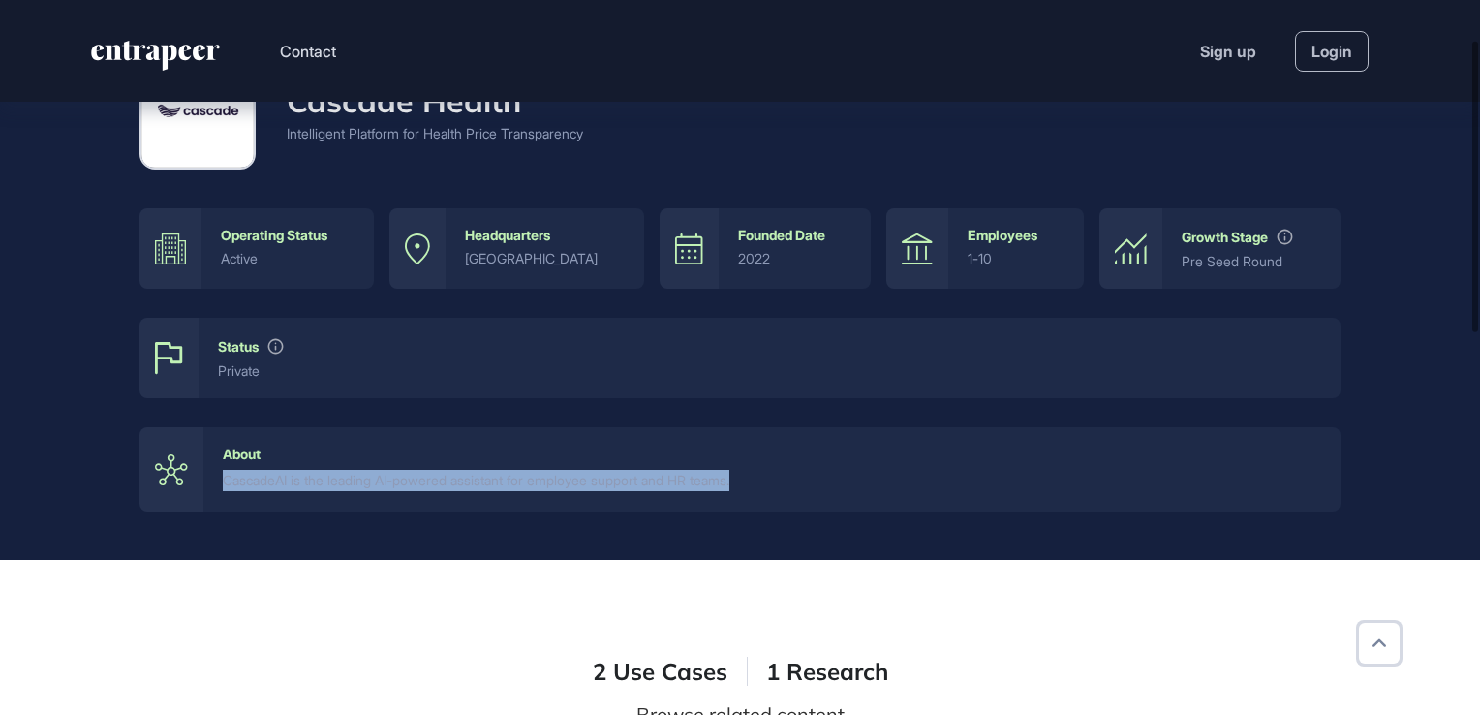
drag, startPoint x: 764, startPoint y: 485, endPoint x: 216, endPoint y: 477, distance: 548.1
click at [216, 477] on div "About CascadeAI is the leading AI-powered assistant for employee support and HR…" at bounding box center [771, 468] width 1137 height 83
copy div "CascadeAI is the leading AI-powered assistant for employee support and HR teams."
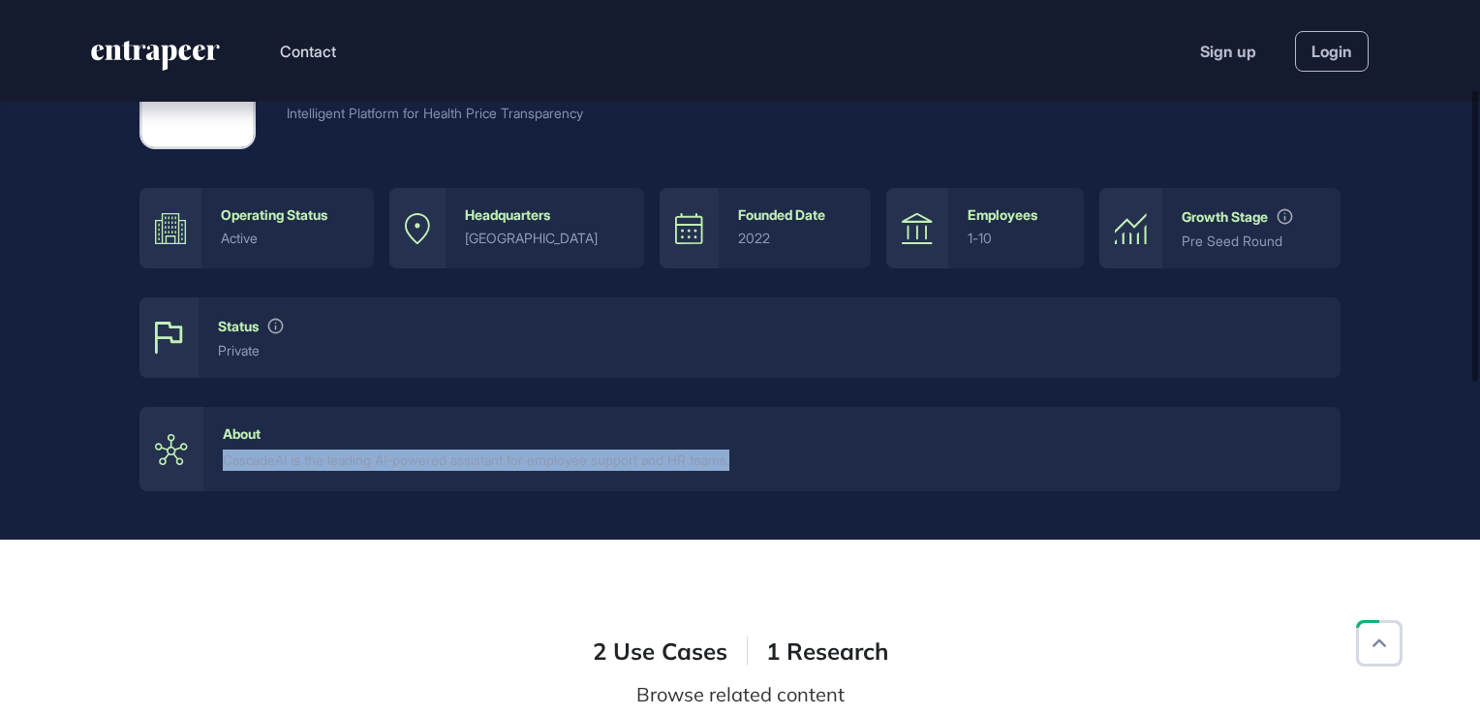
scroll to position [291, 0]
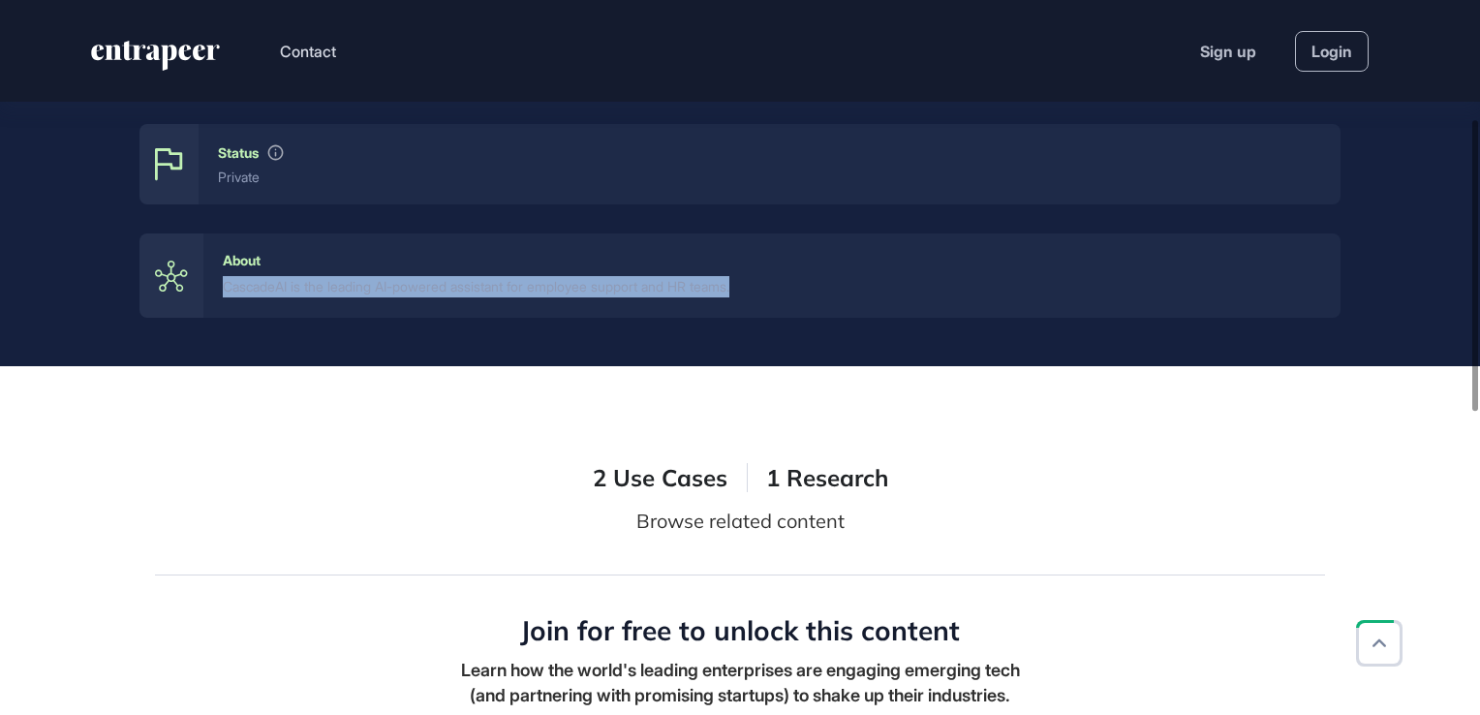
click at [850, 295] on div "CascadeAI is the leading AI-powered assistant for employee support and HR teams." at bounding box center [772, 286] width 1098 height 21
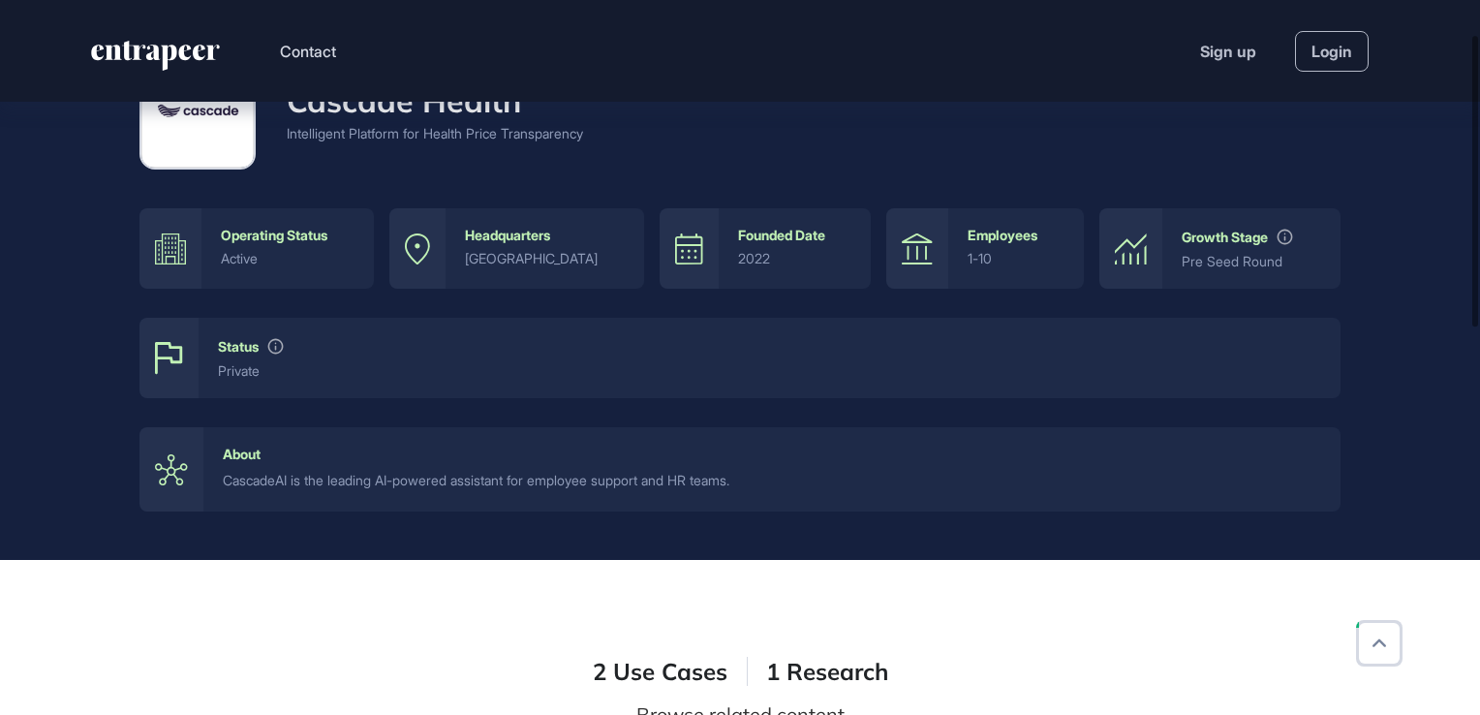
scroll to position [0, 0]
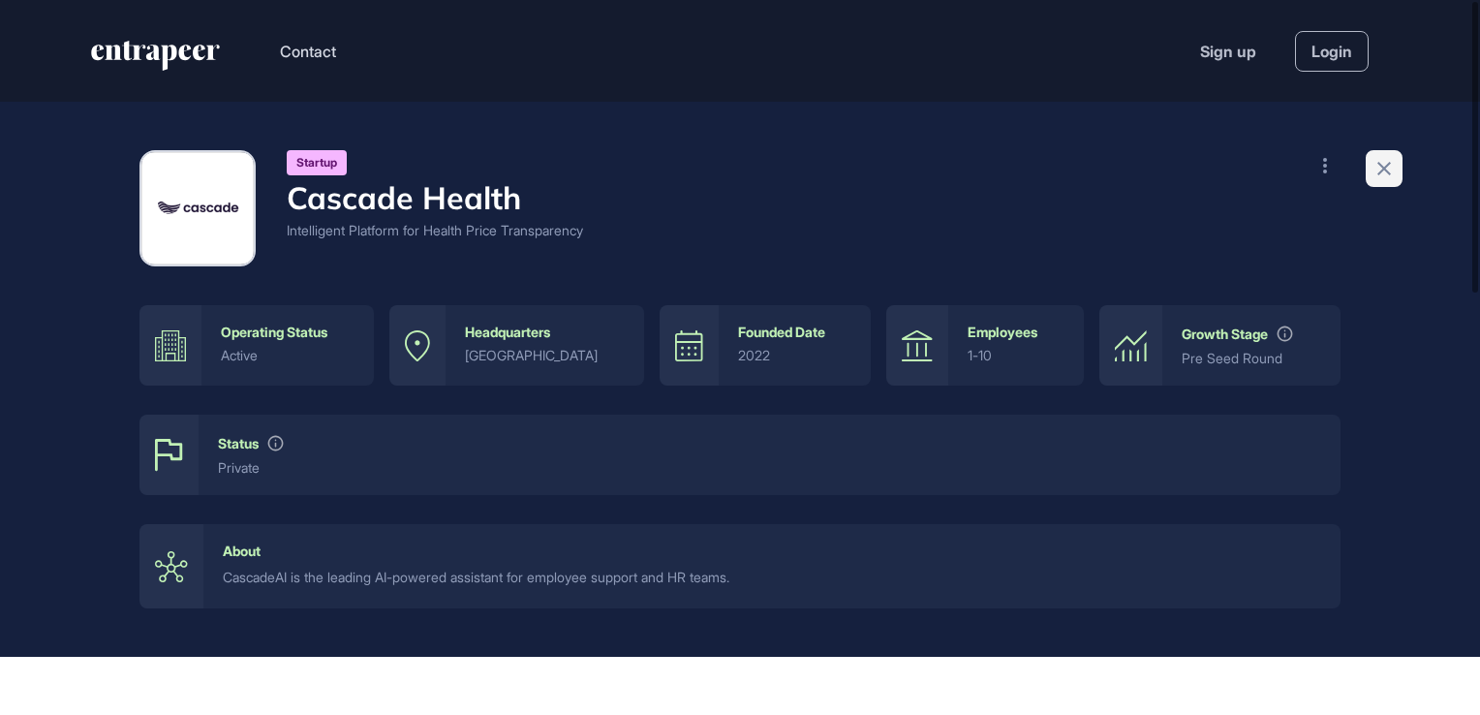
click at [1384, 172] on icon at bounding box center [1383, 168] width 23 height 23
